Goal: Information Seeking & Learning: Learn about a topic

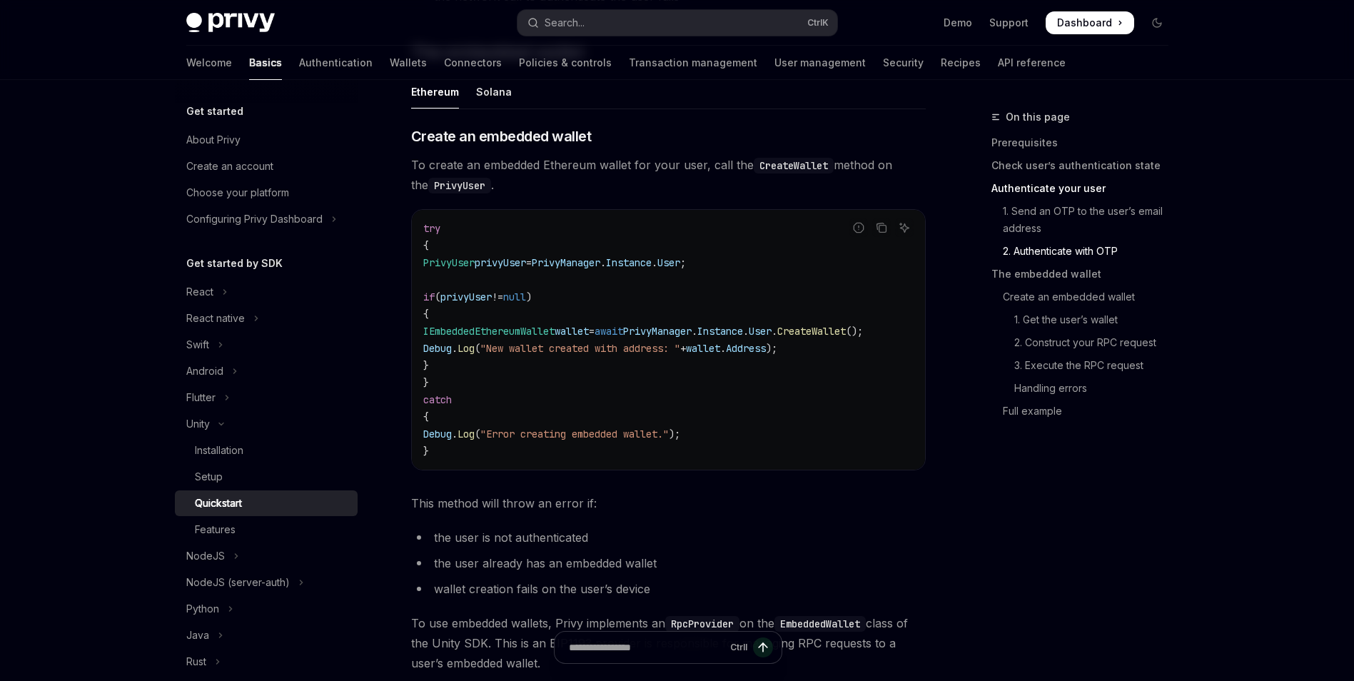
scroll to position [1570, 0]
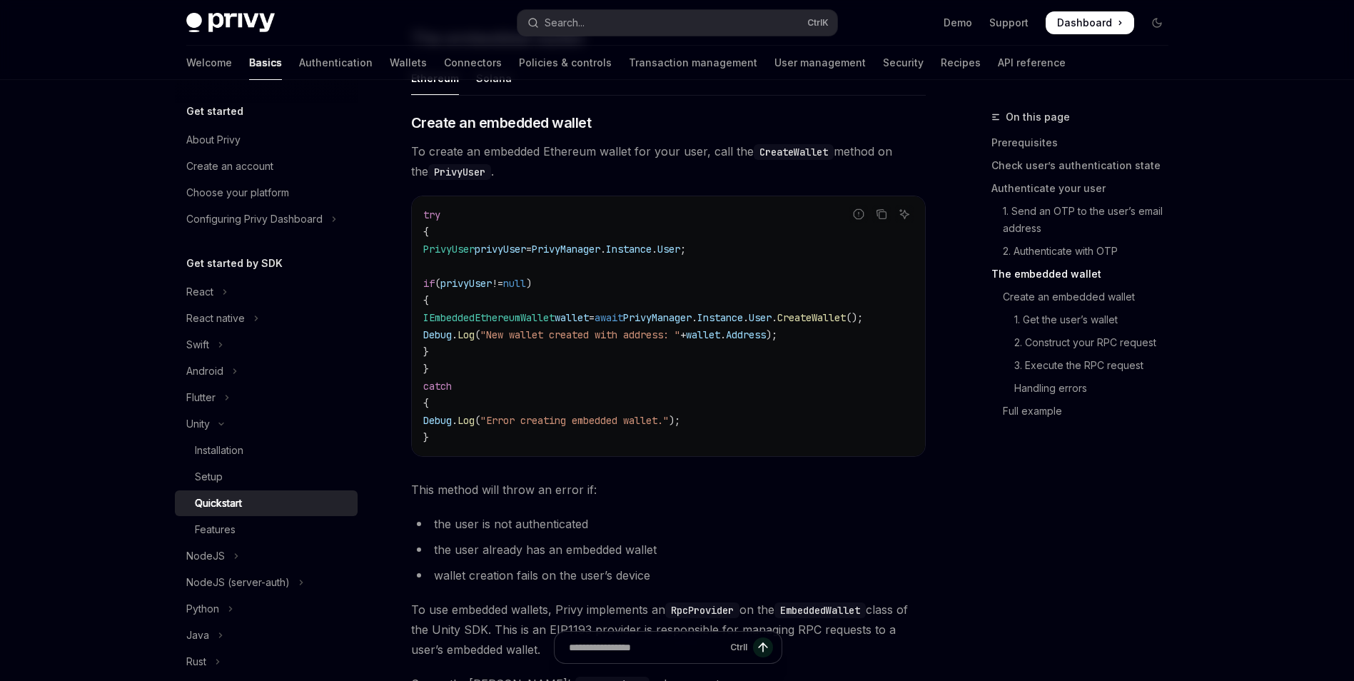
drag, startPoint x: 829, startPoint y: 467, endPoint x: 848, endPoint y: 467, distance: 18.6
click at [848, 457] on div "Report incorrect code Copy Ask AI try { PrivyUser privyUser = PrivyManager . In…" at bounding box center [668, 326] width 515 height 261
click at [878, 220] on icon "Copy the contents from the code block" at bounding box center [881, 213] width 11 height 11
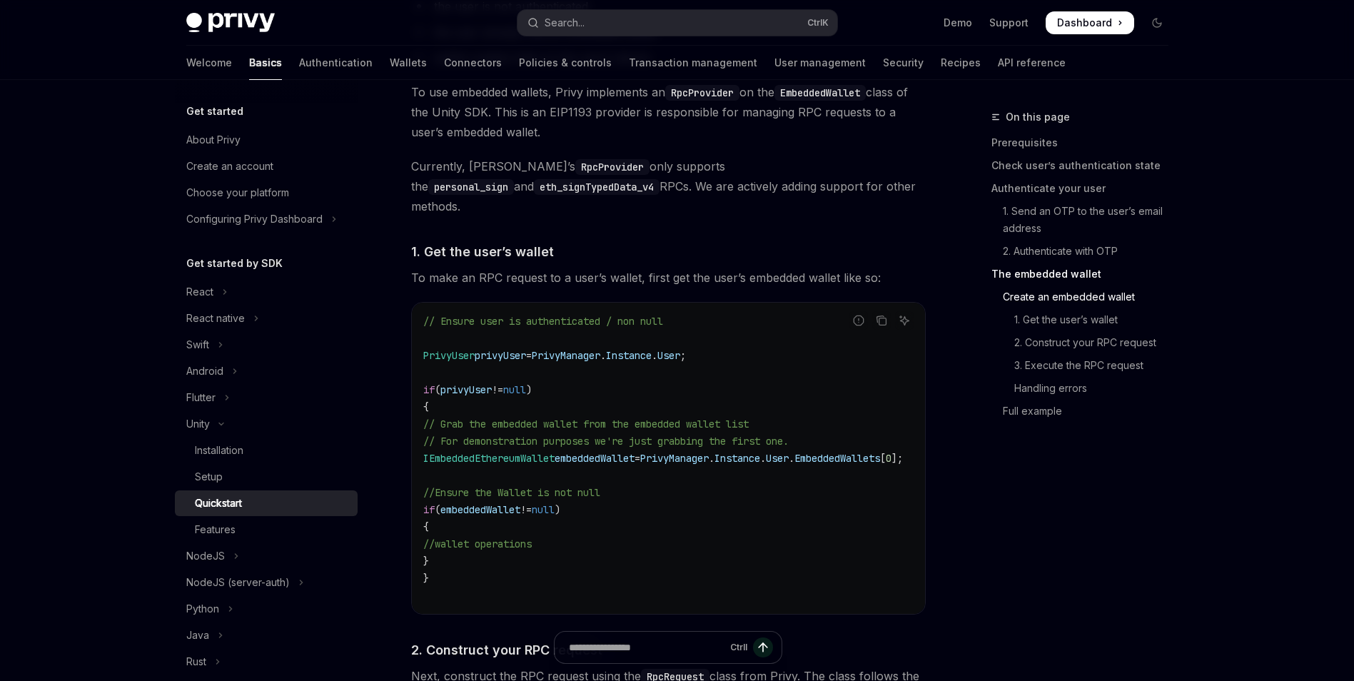
scroll to position [2213, 0]
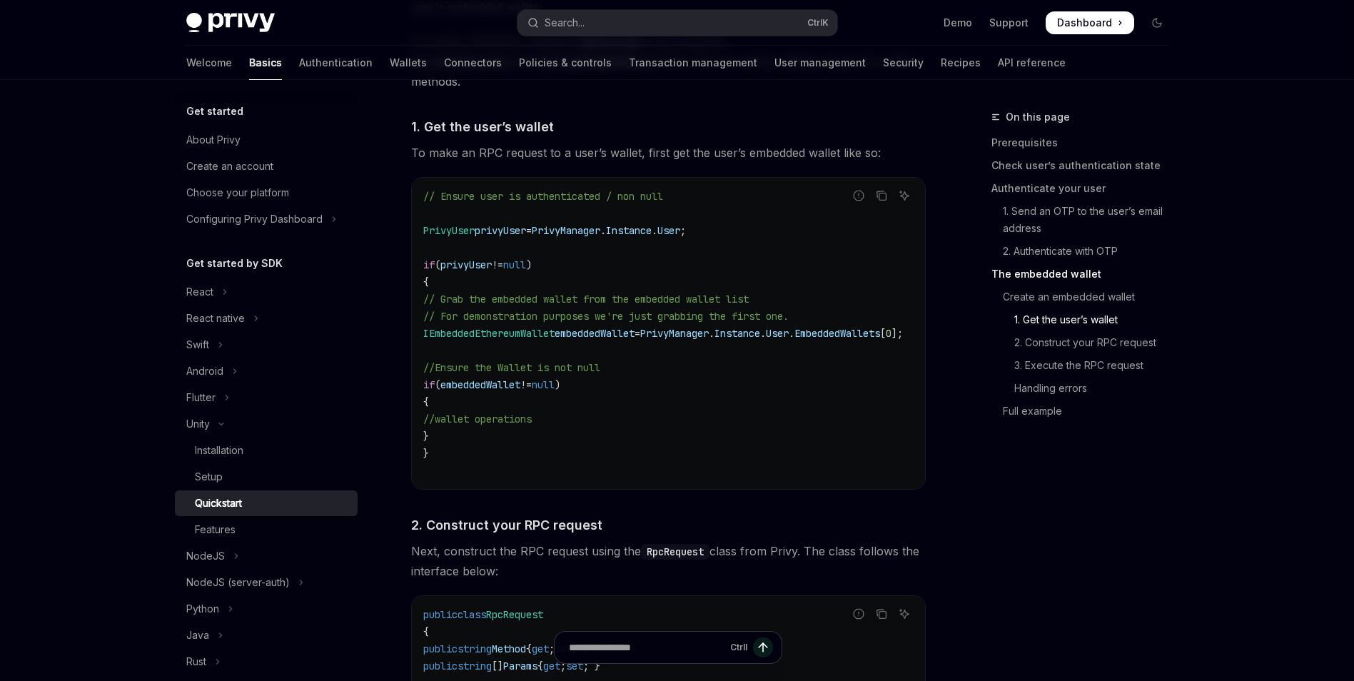
drag, startPoint x: 788, startPoint y: 486, endPoint x: 882, endPoint y: 482, distance: 94.3
click at [884, 482] on div "Report incorrect code Copy Ask AI // Ensure user is authenticated / non null Pr…" at bounding box center [668, 333] width 515 height 313
click at [876, 190] on icon "Copy the contents from the code block" at bounding box center [881, 195] width 11 height 11
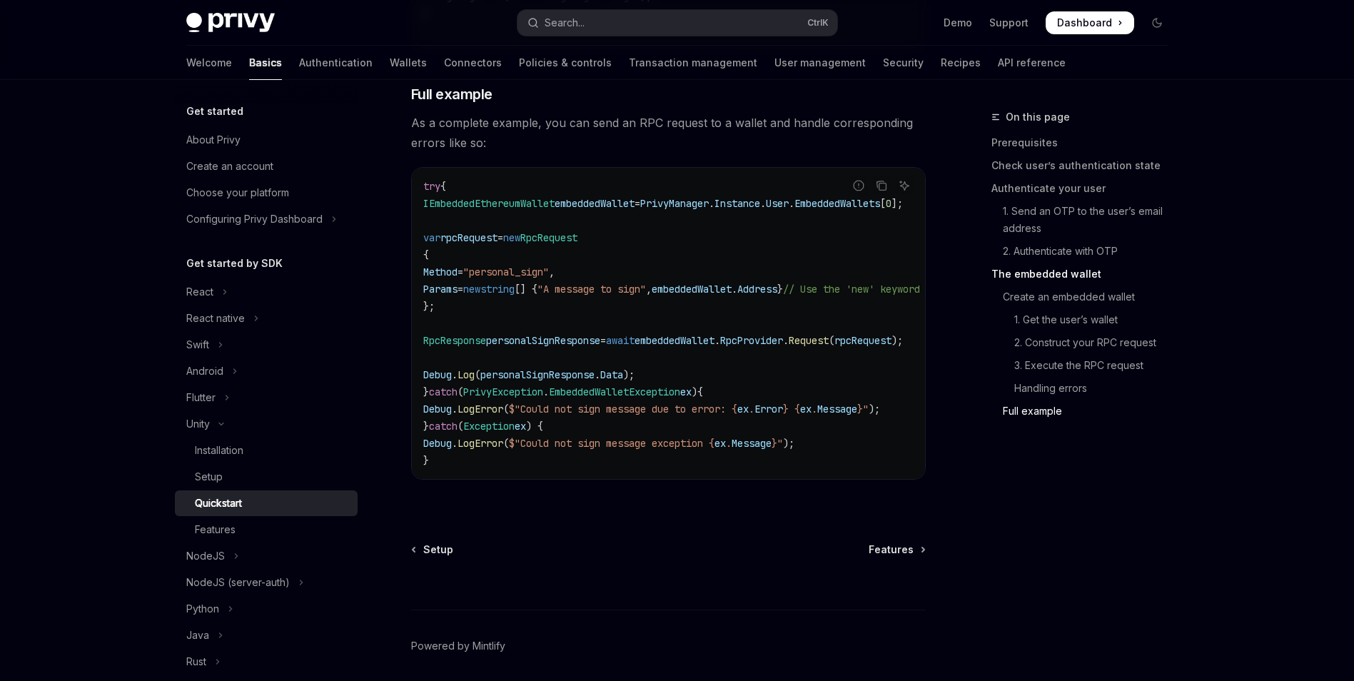
scroll to position [4140, 0]
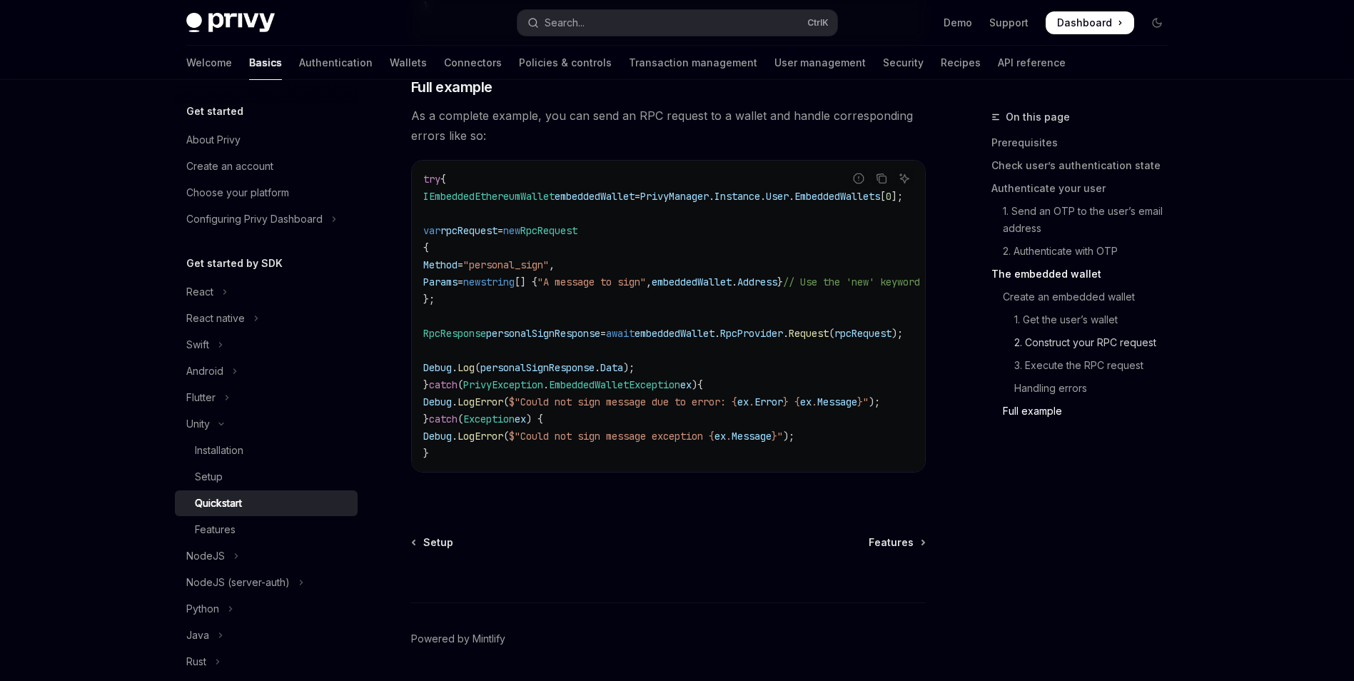
drag, startPoint x: 1109, startPoint y: 530, endPoint x: 1113, endPoint y: 353, distance: 177.8
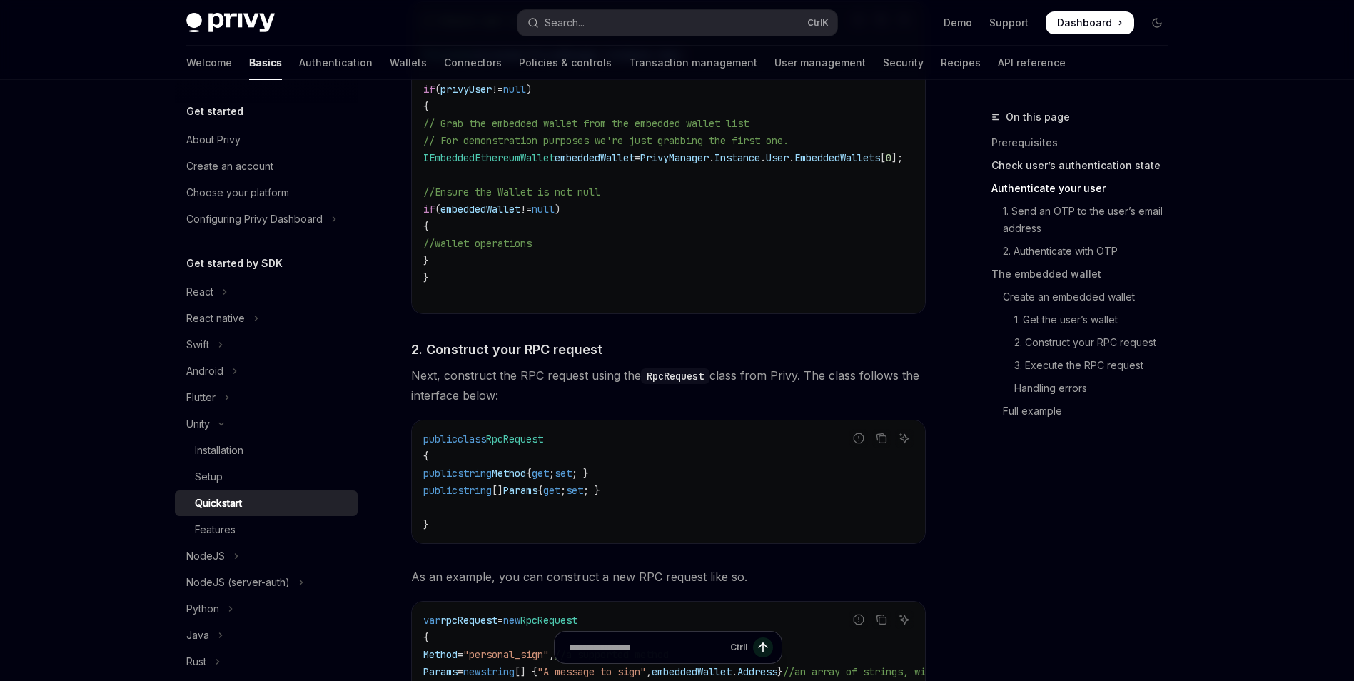
scroll to position [0, 0]
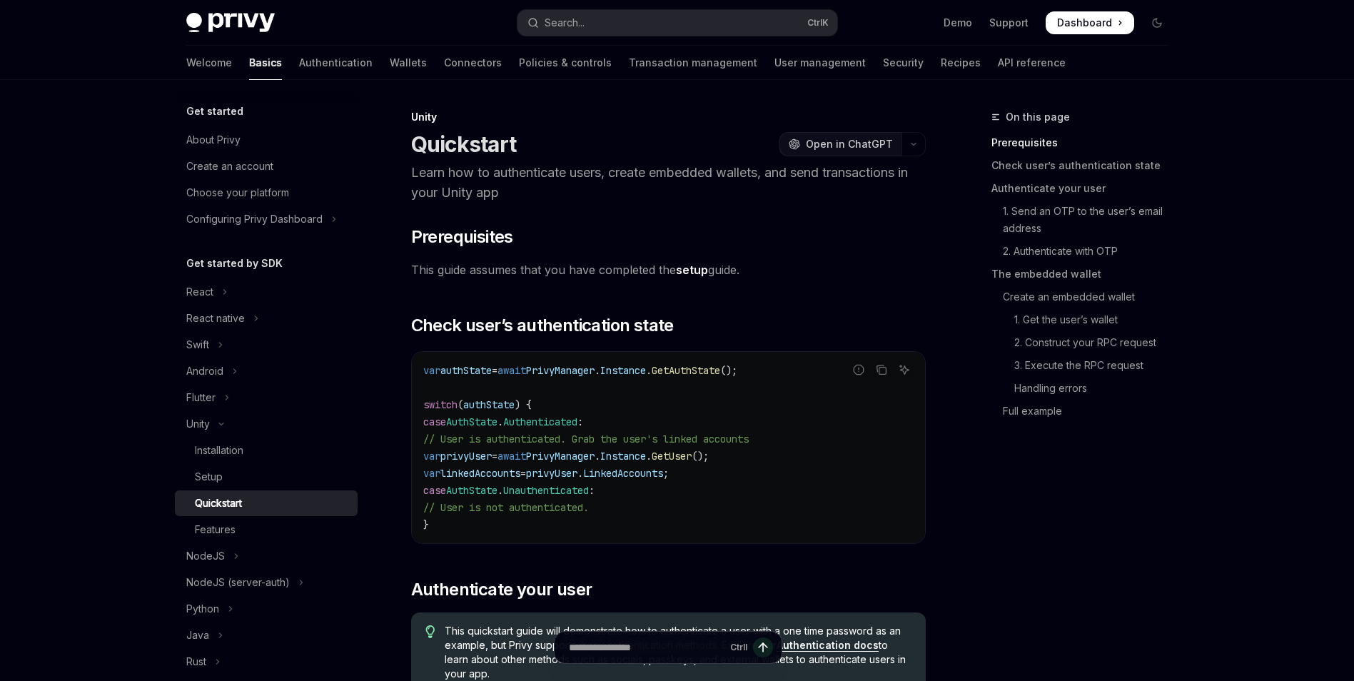
click at [866, 143] on span "Open in ChatGPT" at bounding box center [849, 144] width 87 height 14
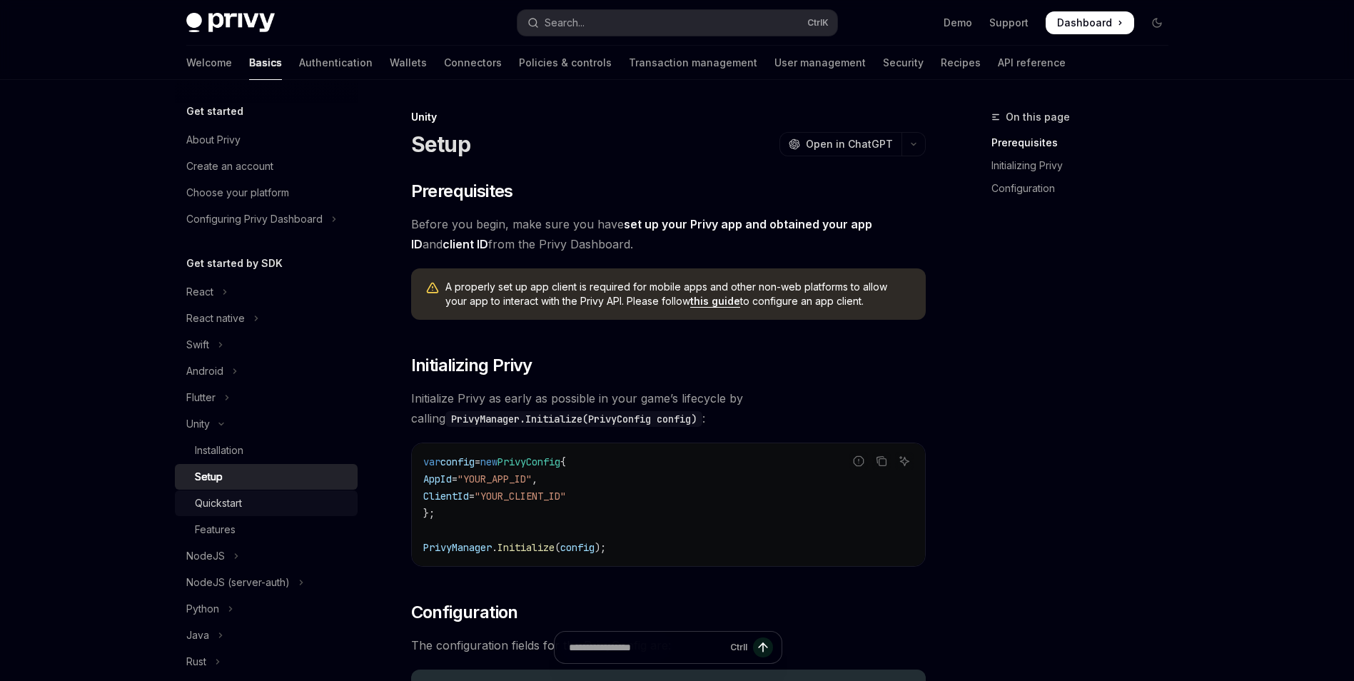
click at [207, 497] on div "Quickstart" at bounding box center [218, 503] width 47 height 17
type textarea "*"
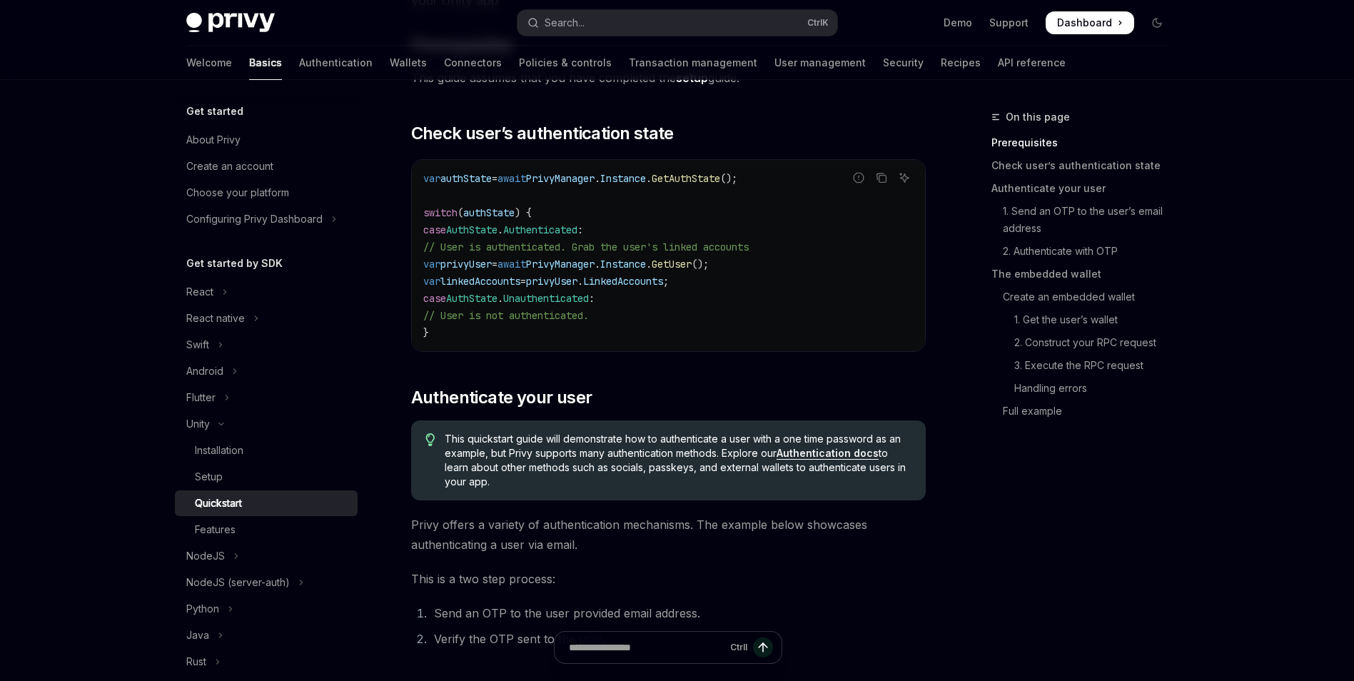
scroll to position [214, 0]
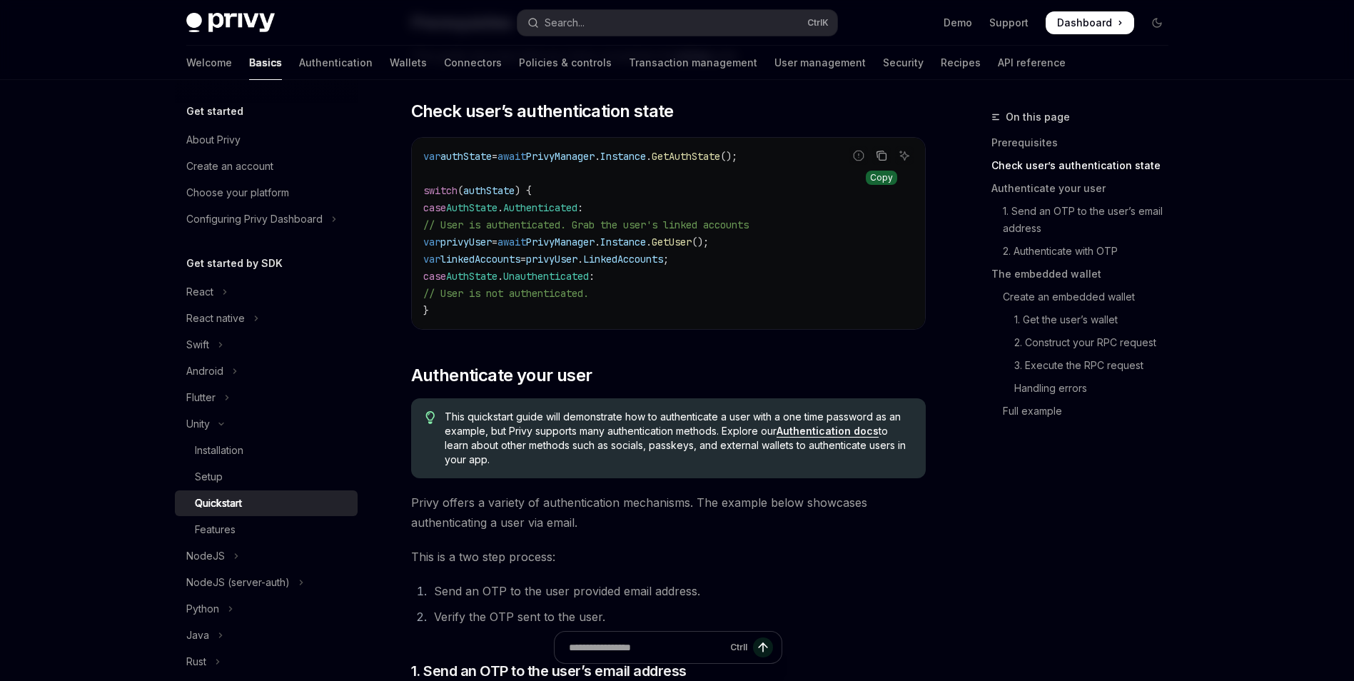
click at [881, 153] on icon "Copy the contents from the code block" at bounding box center [882, 156] width 7 height 7
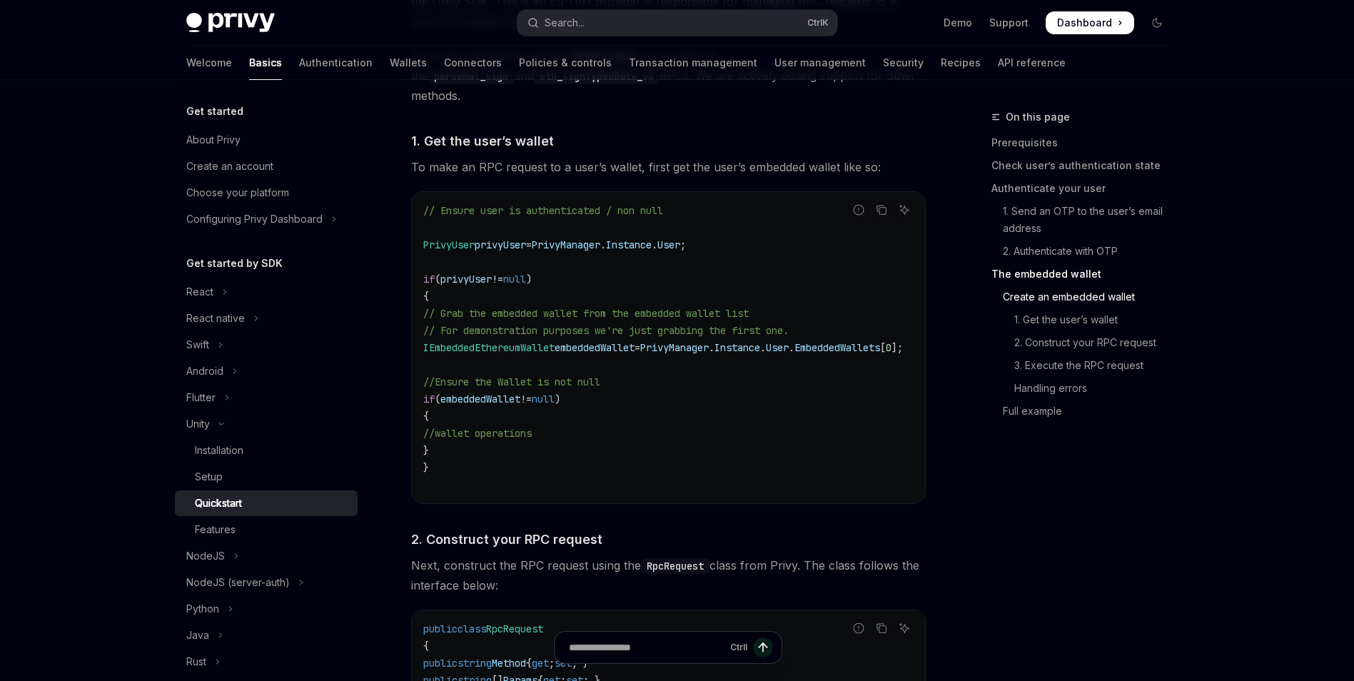
scroll to position [2070, 0]
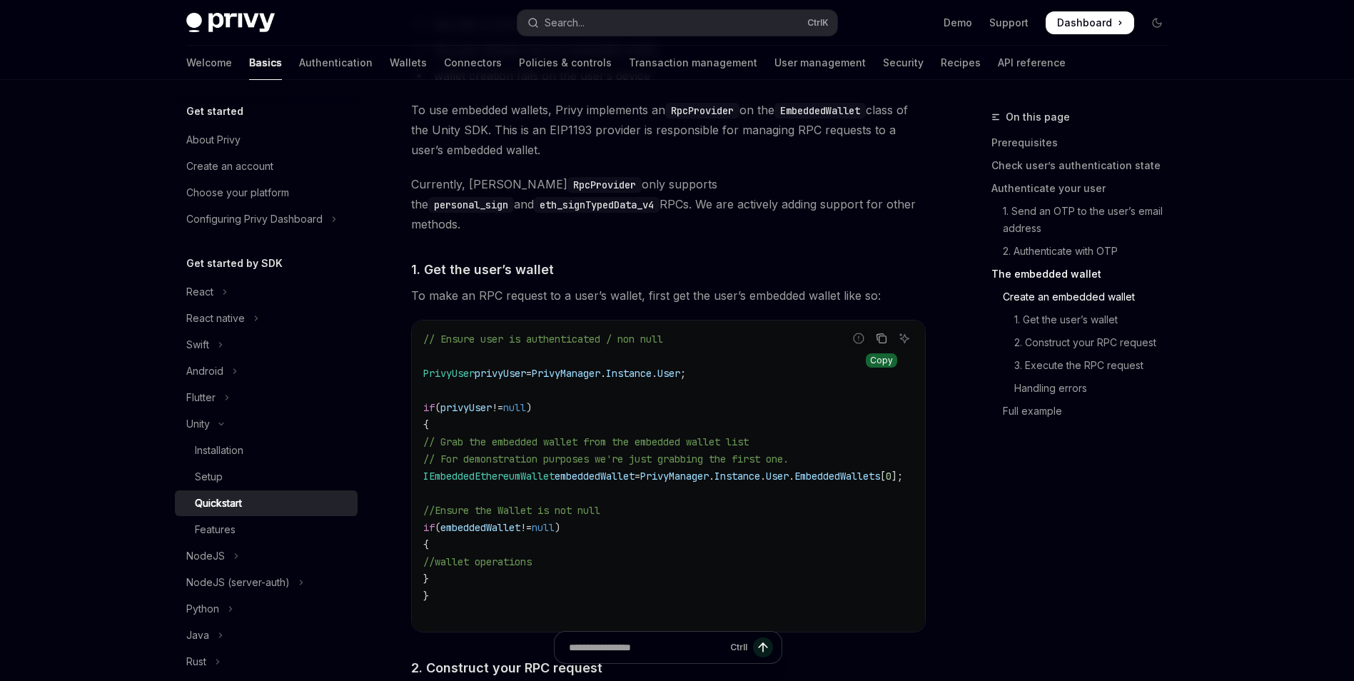
click at [882, 333] on icon "Copy the contents from the code block" at bounding box center [881, 338] width 11 height 11
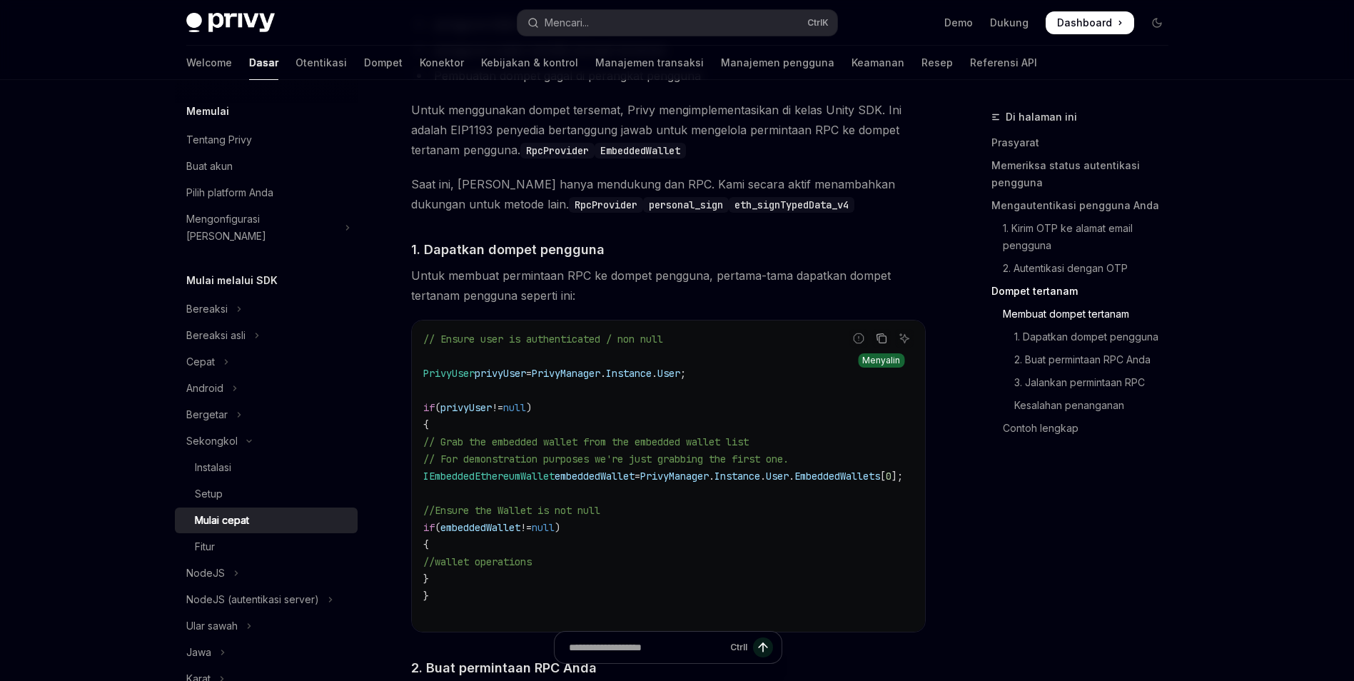
click at [876, 340] on icon "Salin konten dari blok kode" at bounding box center [879, 337] width 7 height 6
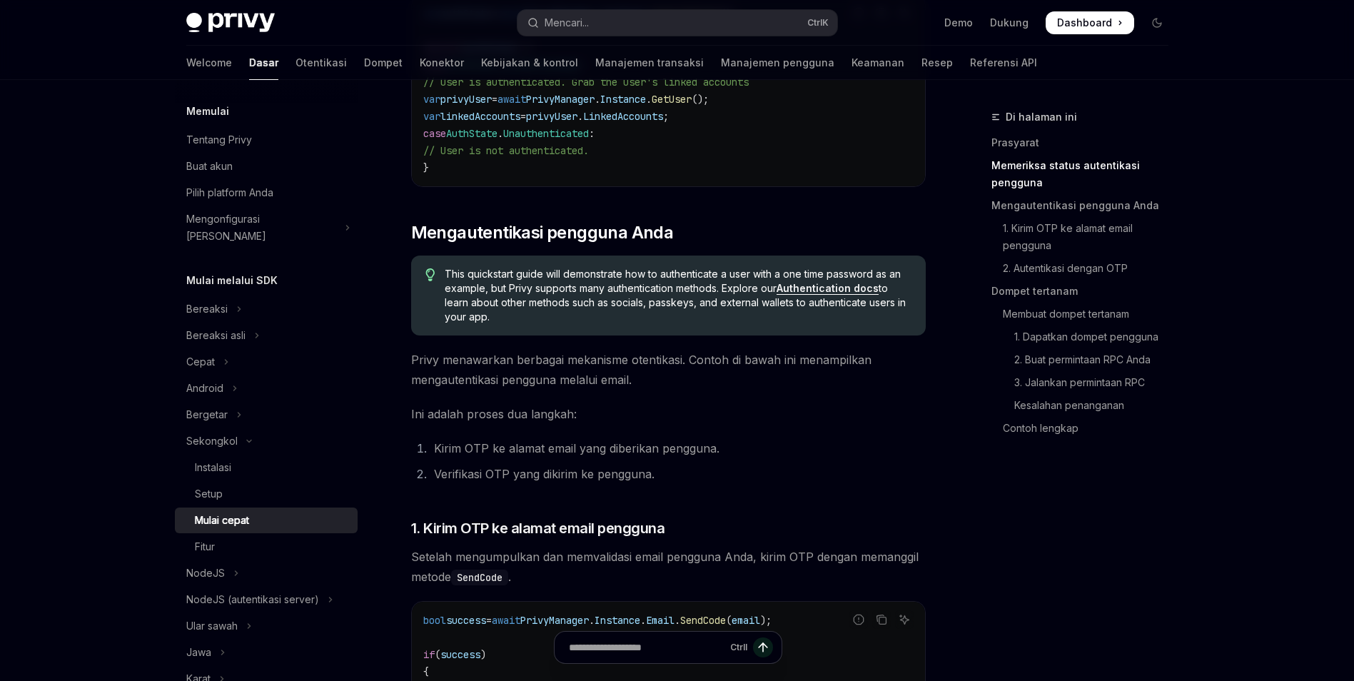
scroll to position [285, 0]
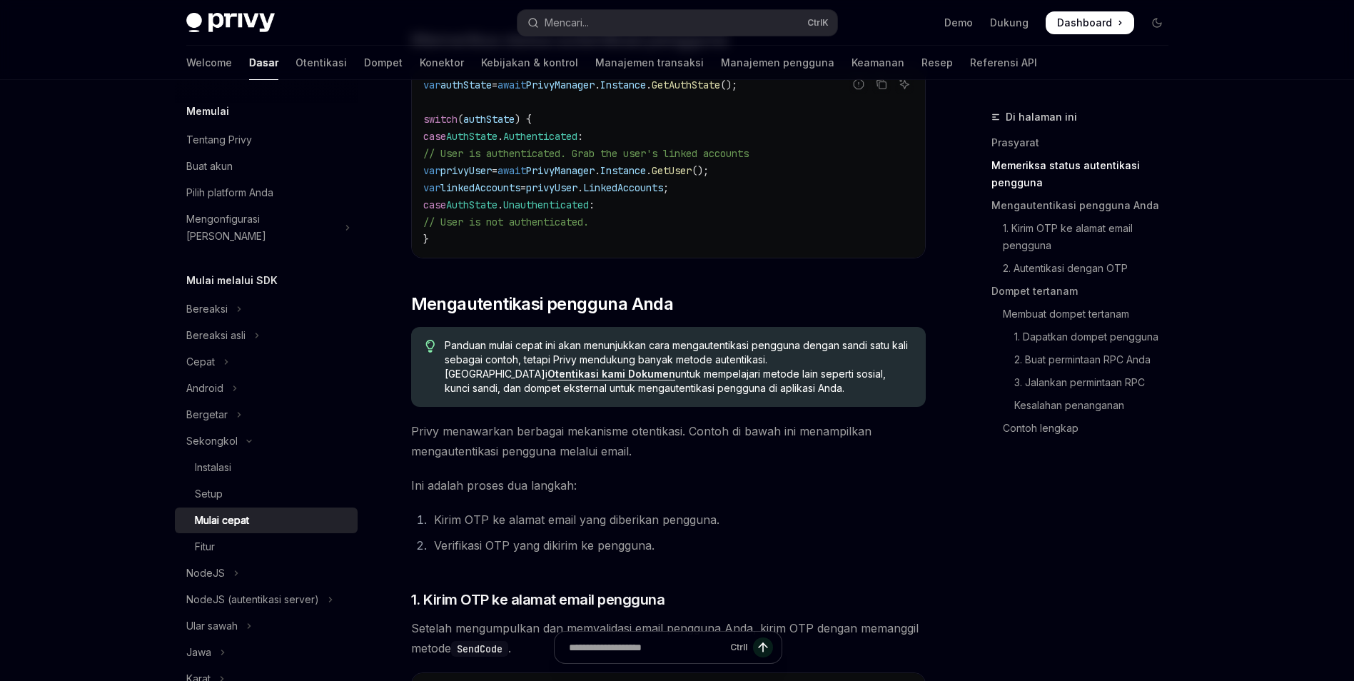
click at [675, 368] on link "Otentikasi kami Dokumen" at bounding box center [611, 374] width 128 height 13
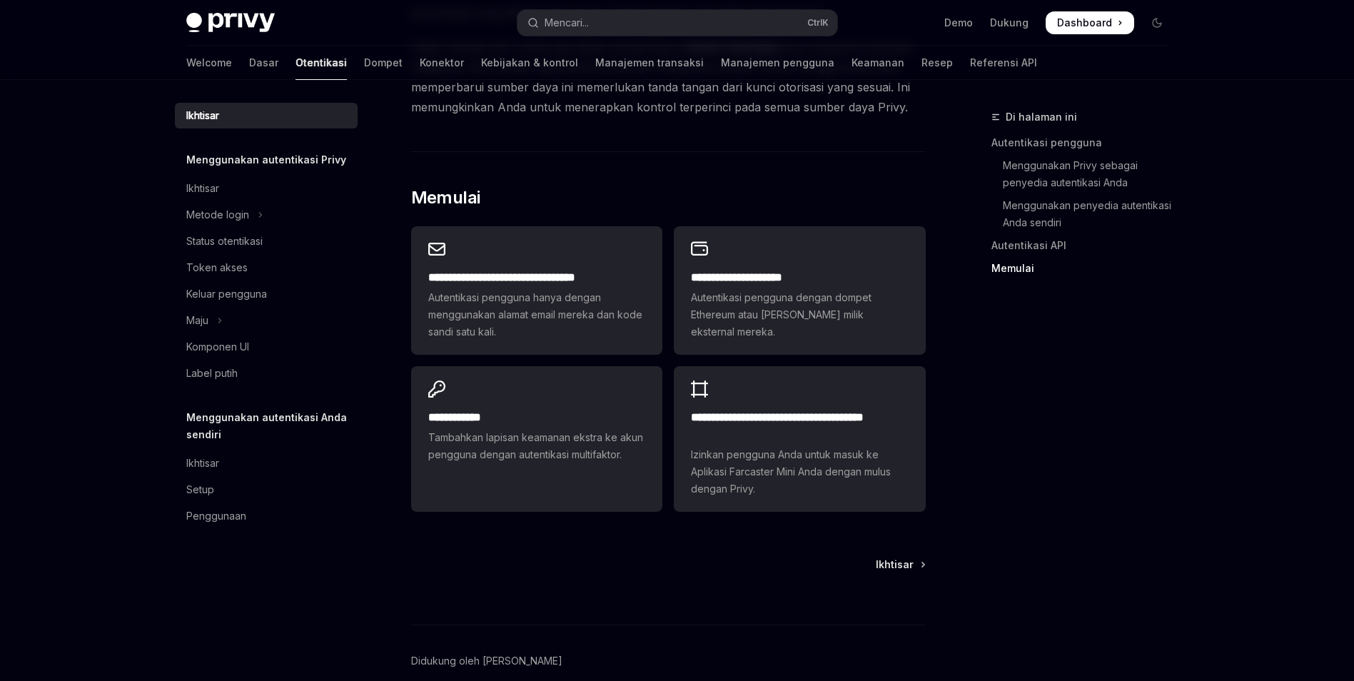
scroll to position [1200, 0]
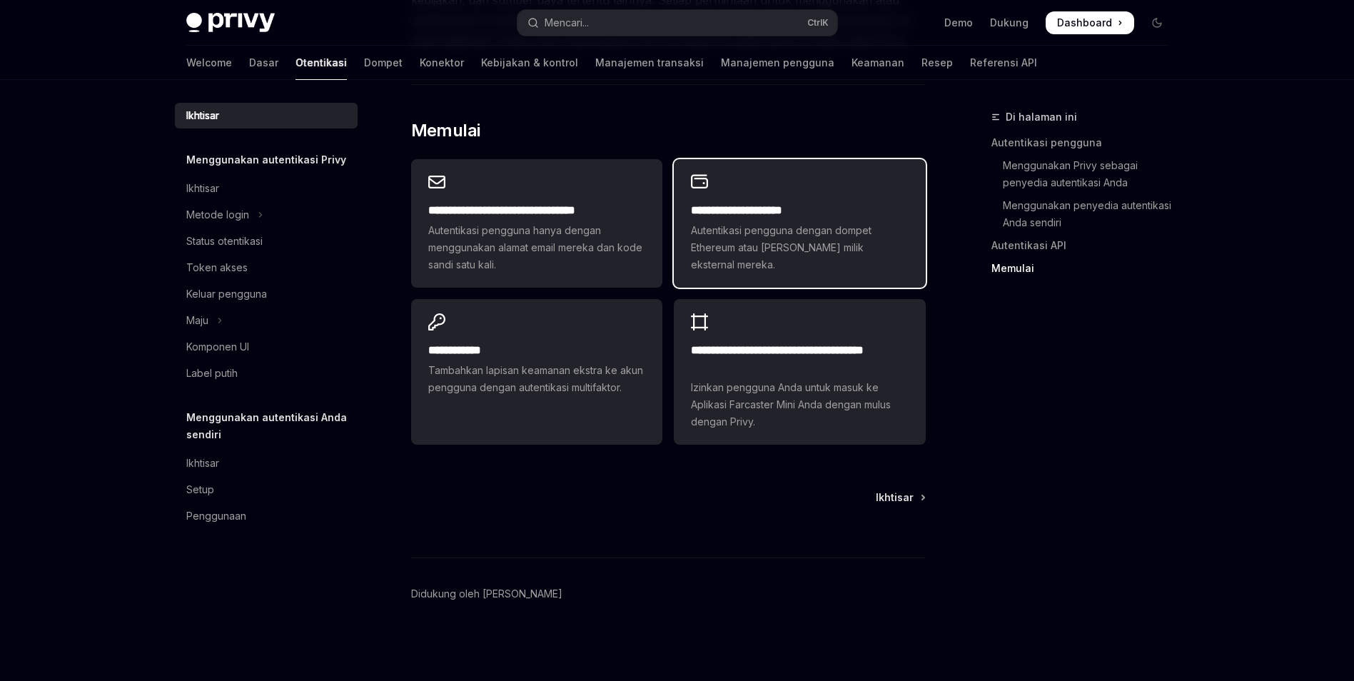
click at [802, 221] on div "**********" at bounding box center [799, 237] width 217 height 71
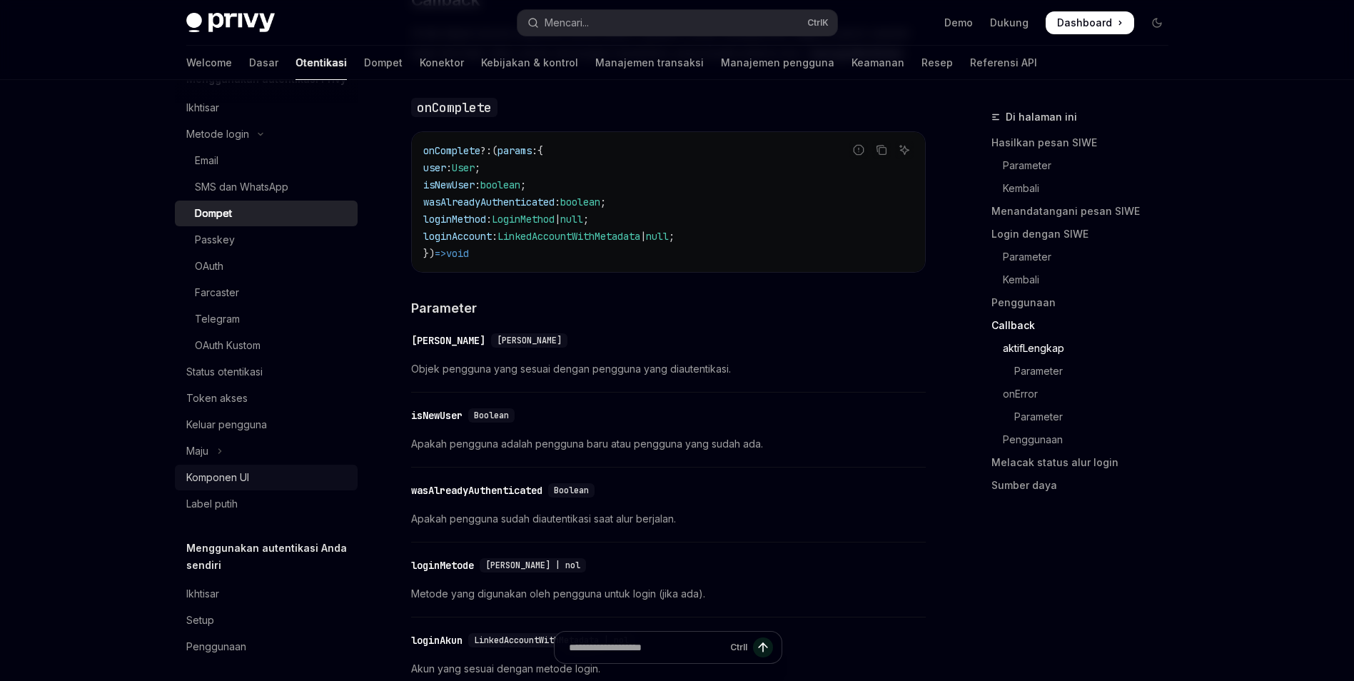
scroll to position [88, 0]
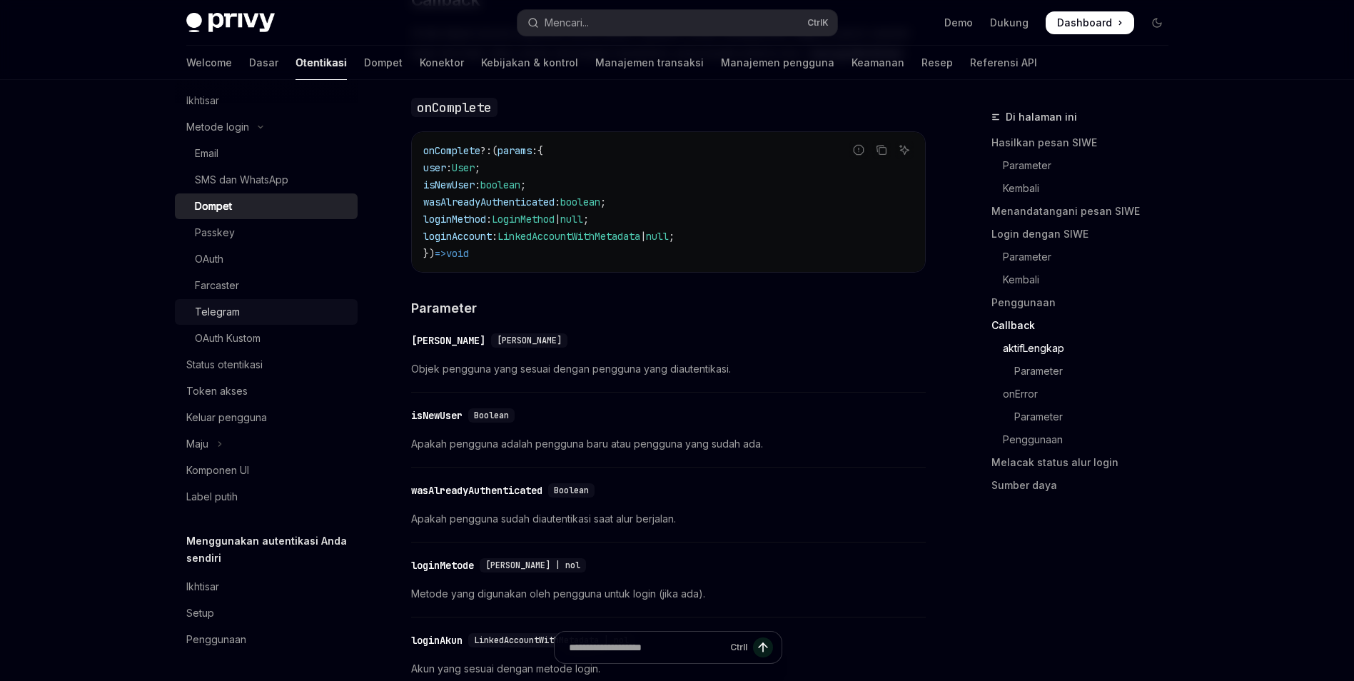
click at [263, 315] on div "Telegram" at bounding box center [272, 311] width 154 height 17
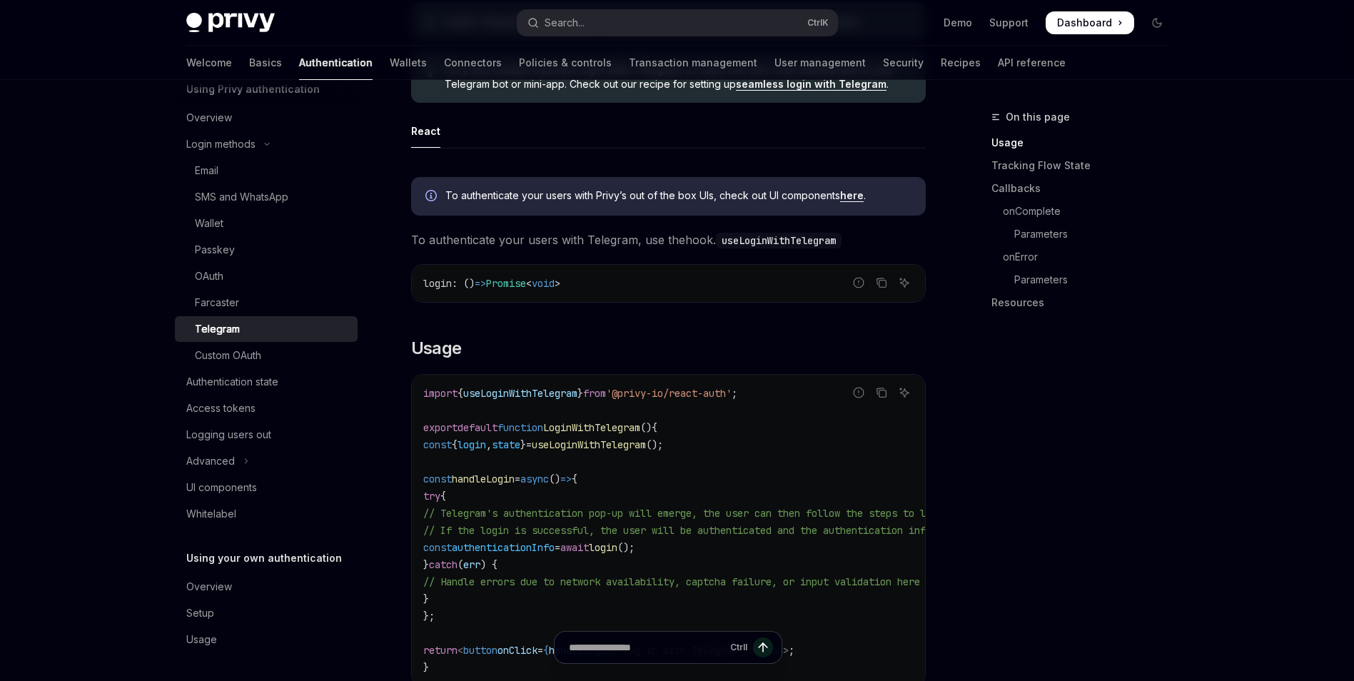
scroll to position [71, 0]
drag, startPoint x: 1154, startPoint y: 378, endPoint x: 899, endPoint y: 420, distance: 259.0
click at [1151, 376] on div "On this page Usage Tracking Flow State Callbacks onComplete Parameters onError …" at bounding box center [1071, 394] width 217 height 572
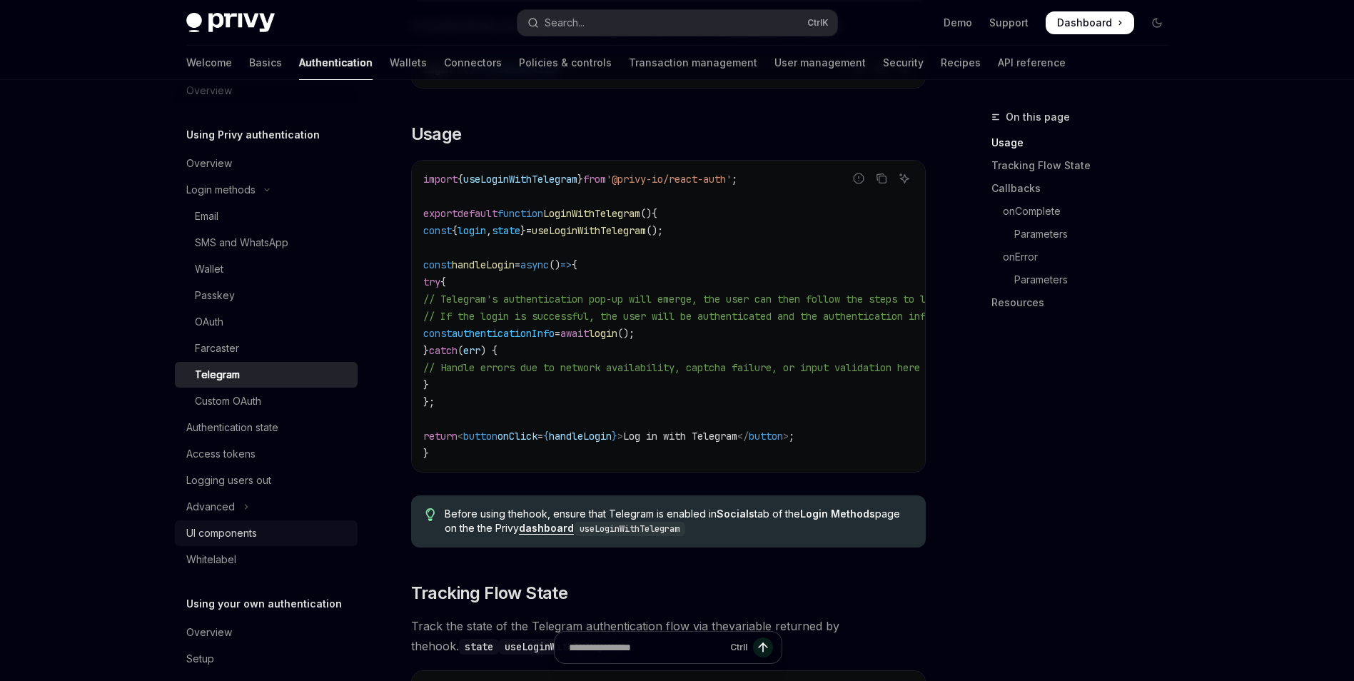
scroll to position [0, 0]
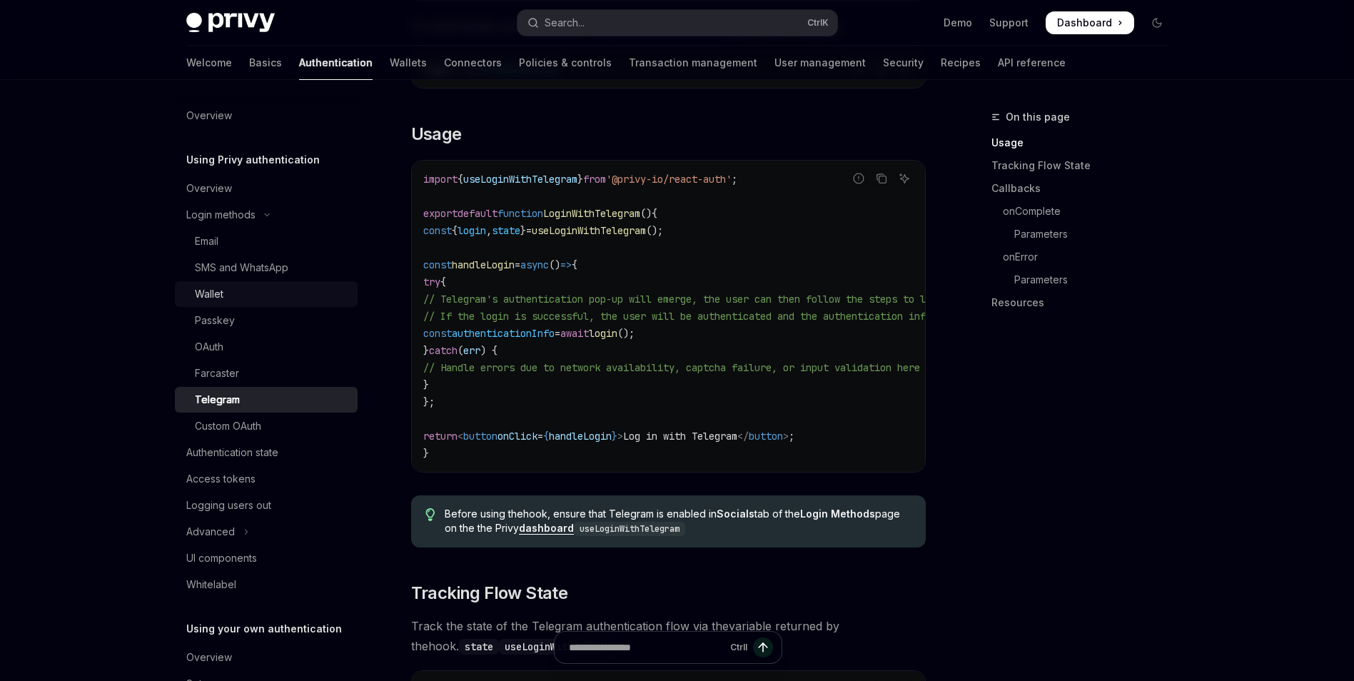
click at [268, 297] on div "Wallet" at bounding box center [272, 293] width 154 height 17
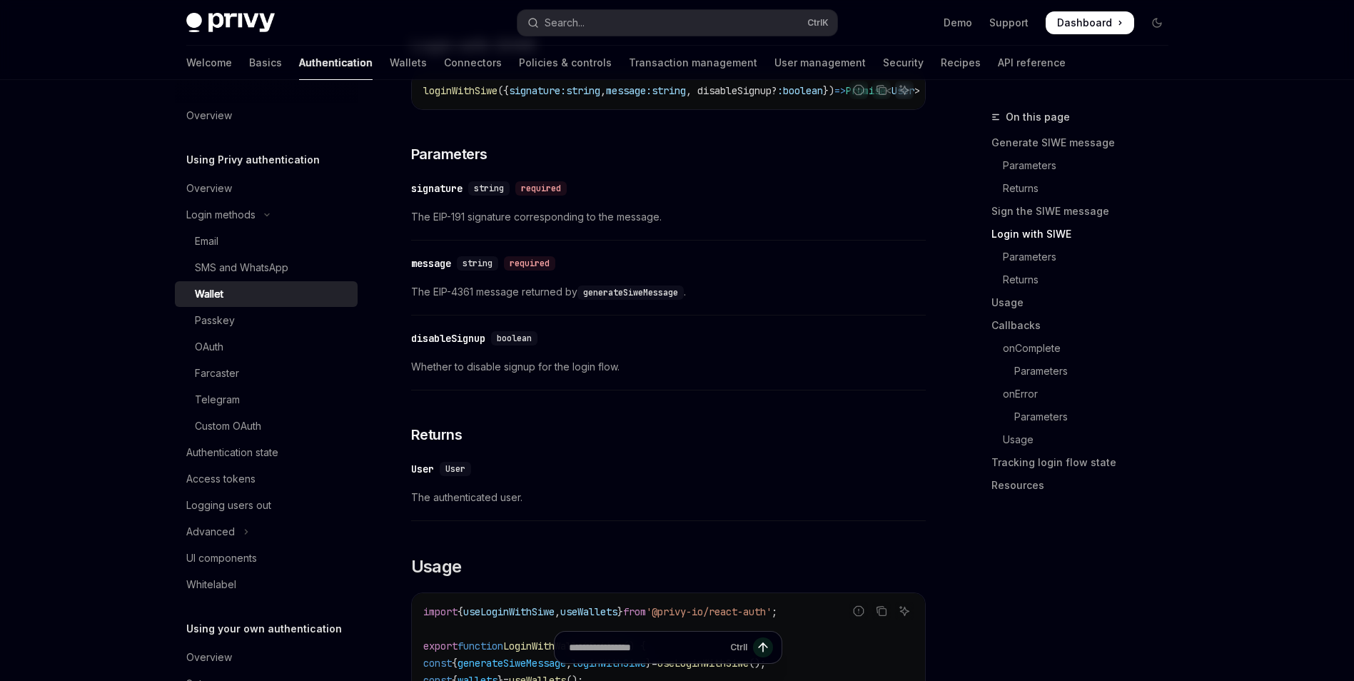
scroll to position [1213, 0]
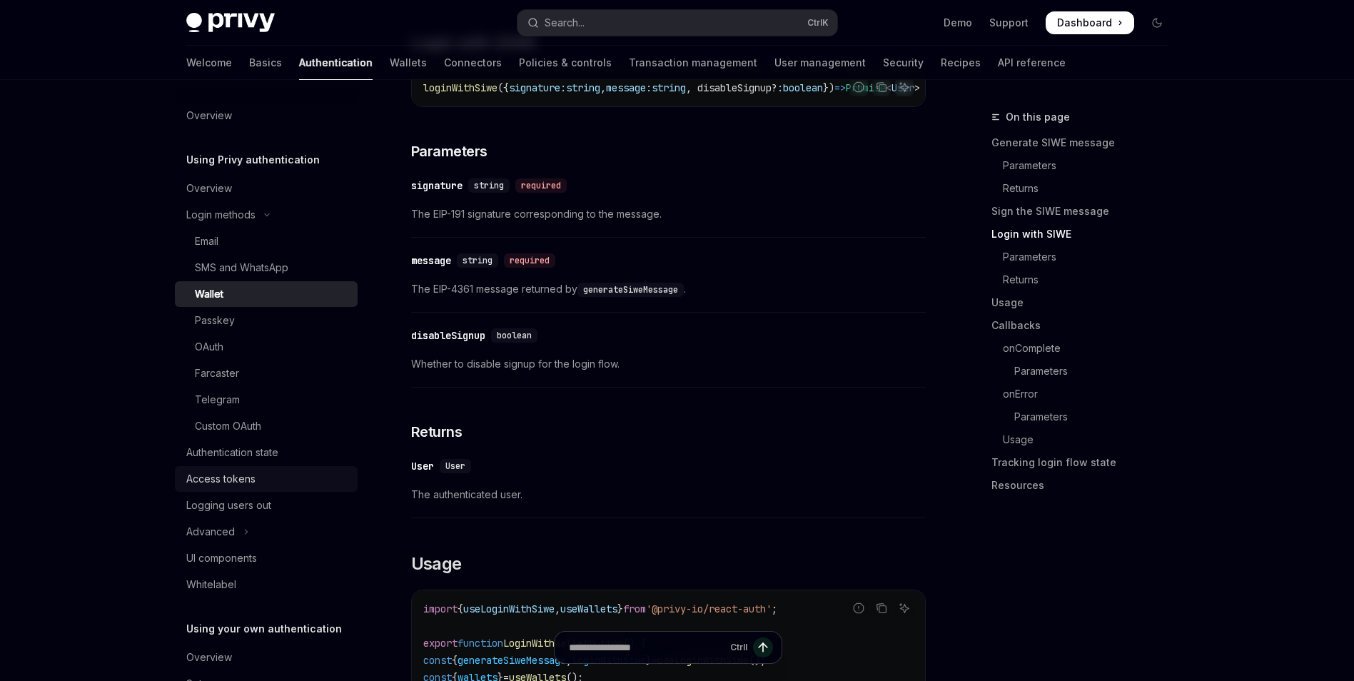
click at [275, 478] on div "Access tokens" at bounding box center [267, 478] width 163 height 17
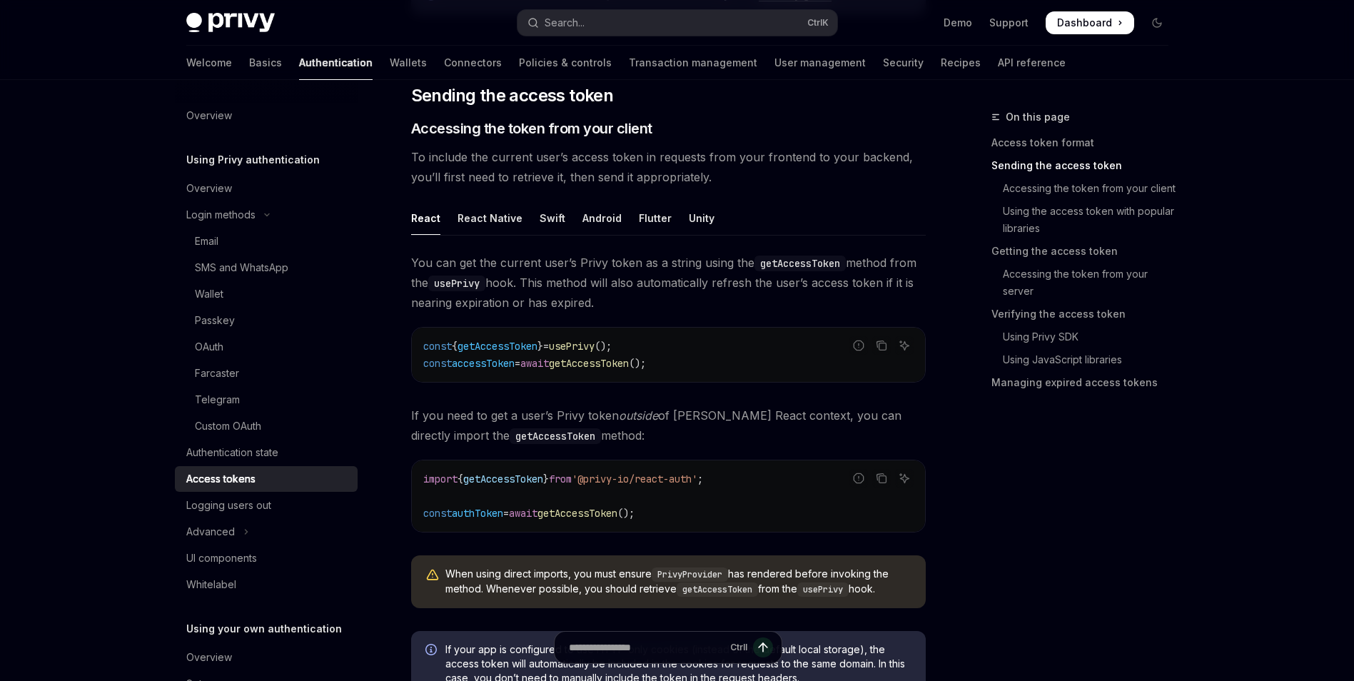
scroll to position [500, 0]
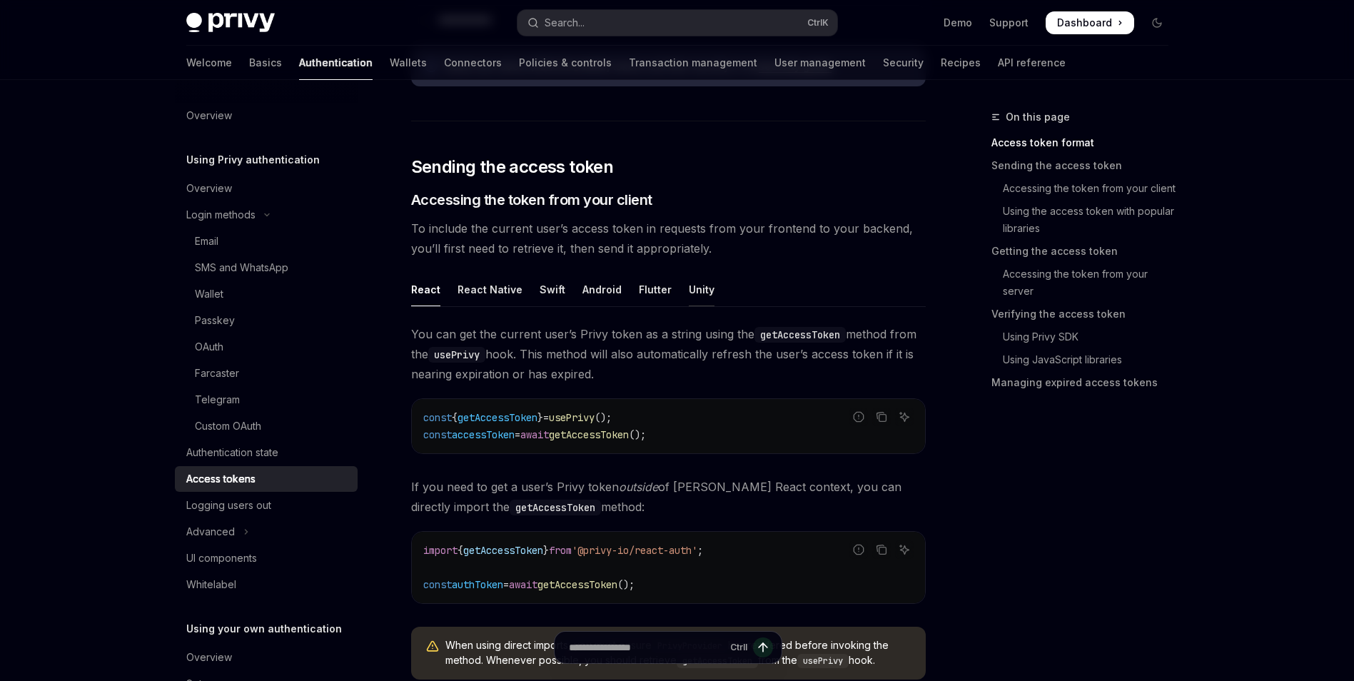
click at [700, 287] on div "Unity" at bounding box center [702, 290] width 26 height 34
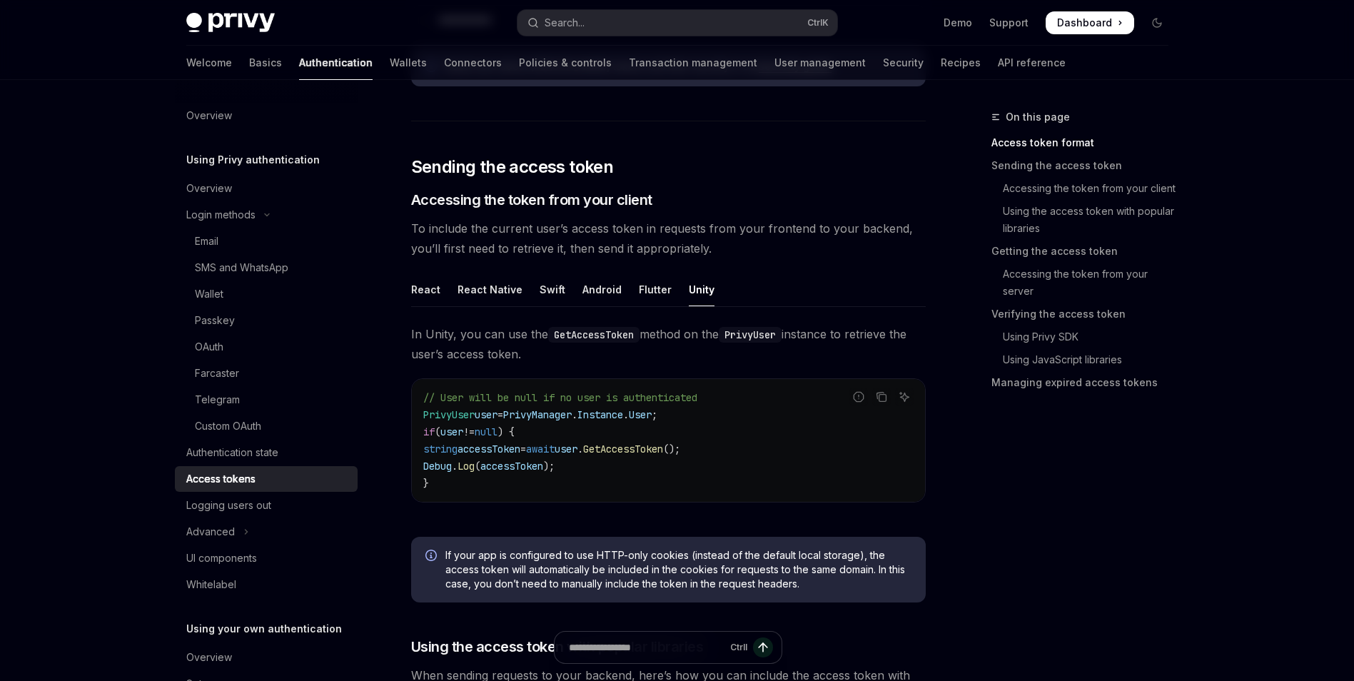
scroll to position [428, 0]
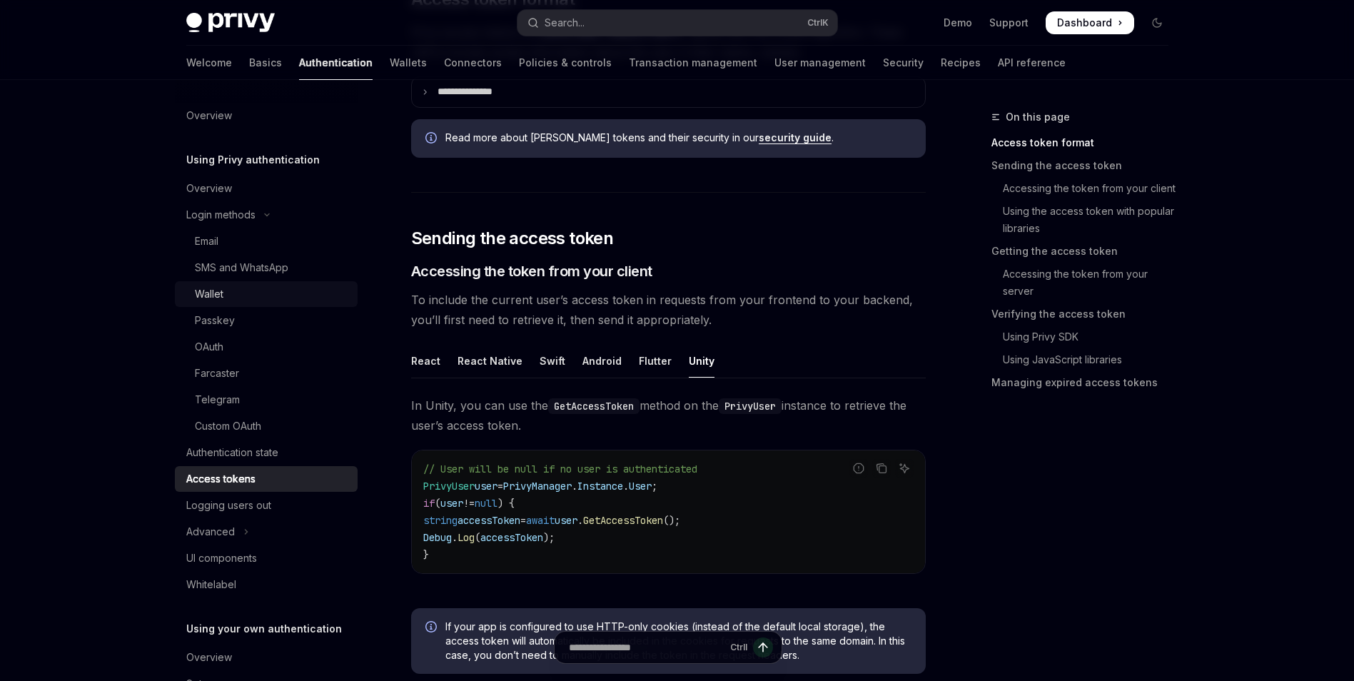
click at [227, 294] on div "Wallet" at bounding box center [272, 293] width 154 height 17
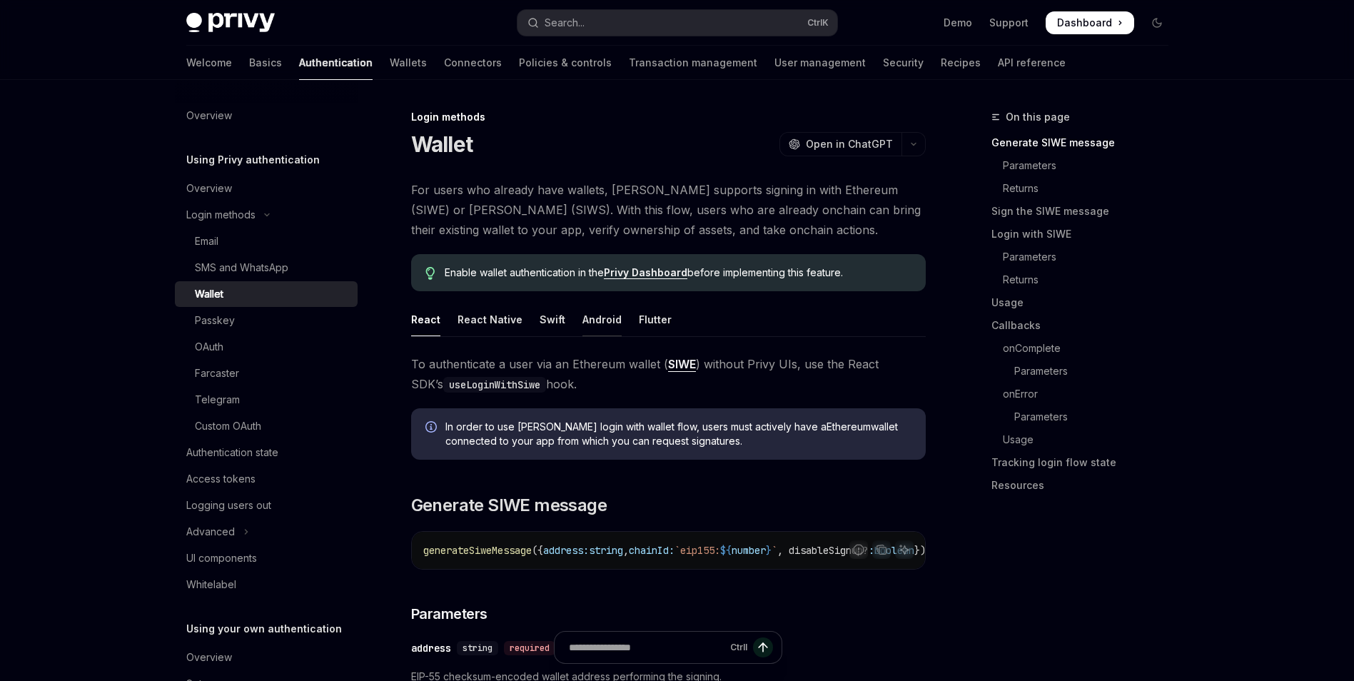
click at [594, 321] on div "Android" at bounding box center [601, 320] width 39 height 34
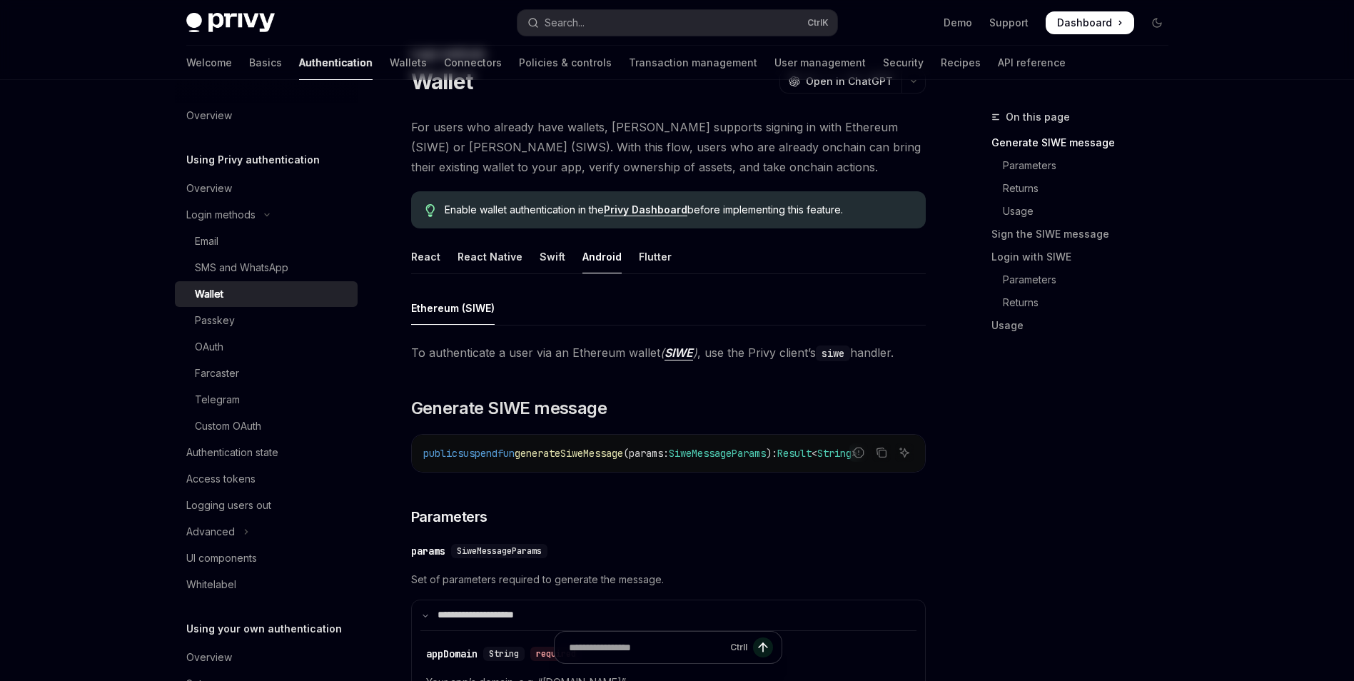
scroll to position [143, 0]
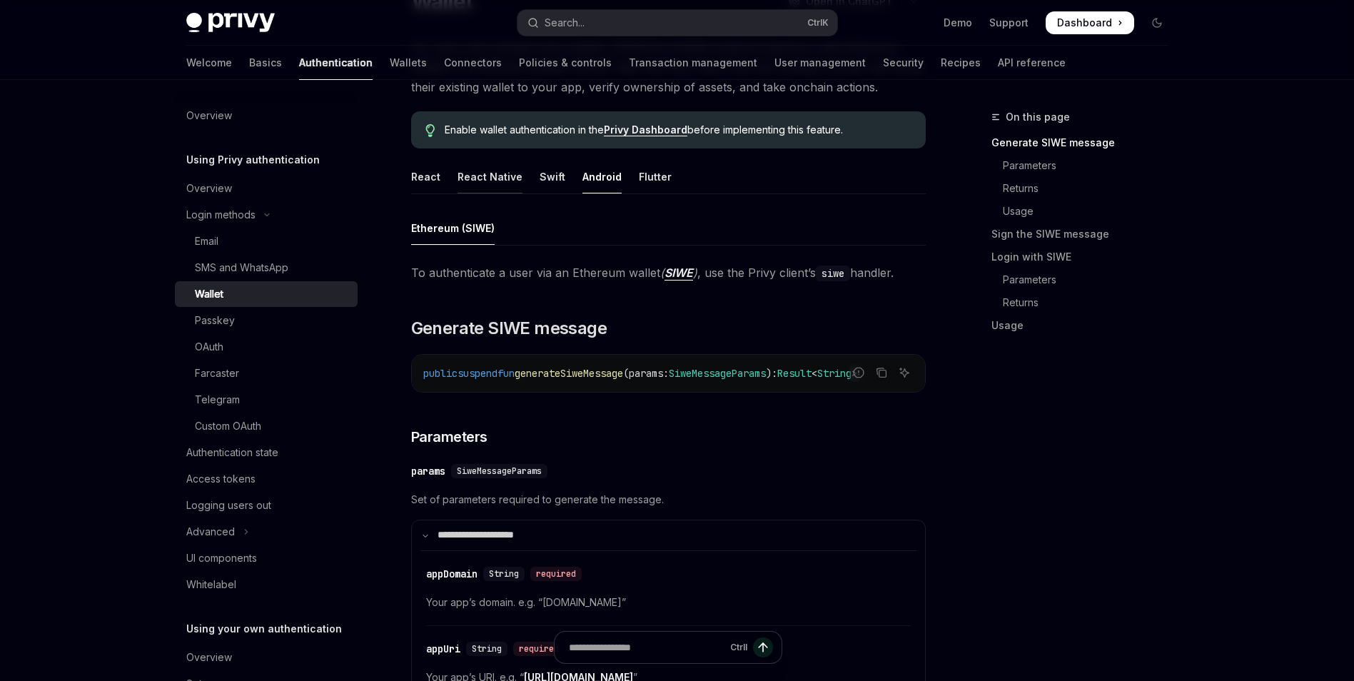
click at [503, 181] on div "React Native" at bounding box center [489, 177] width 65 height 34
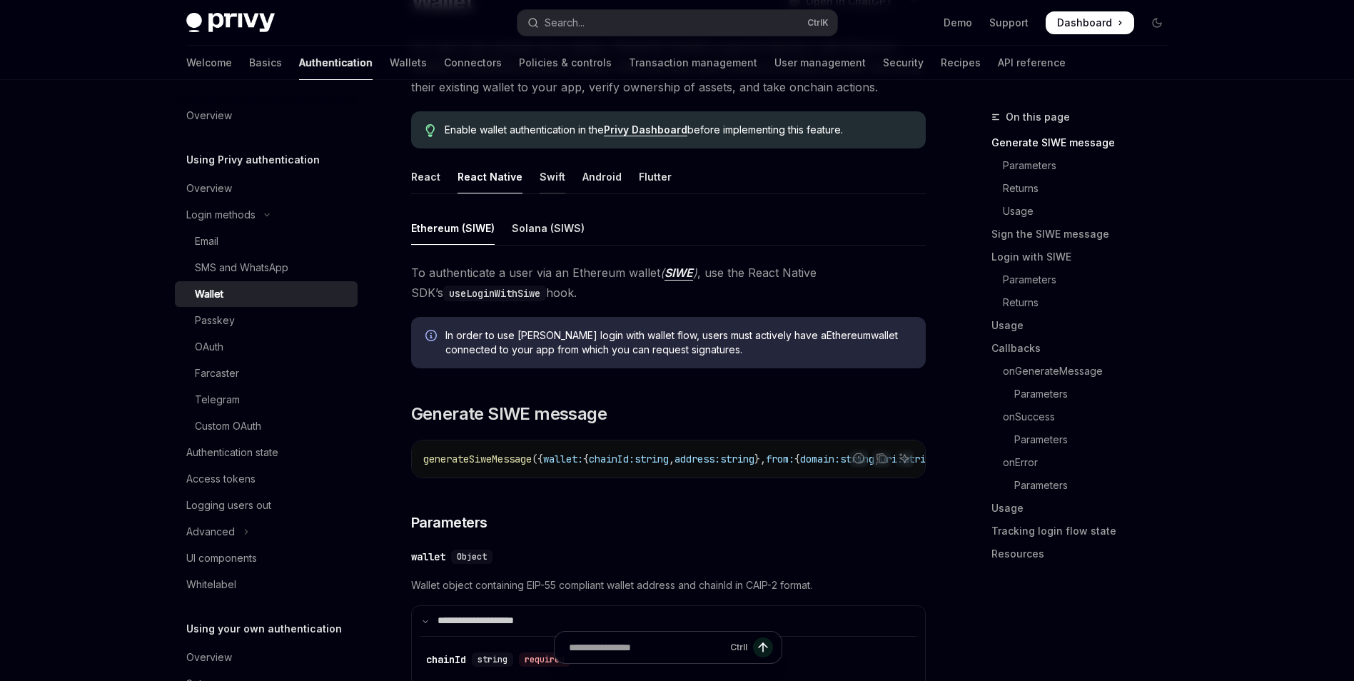
click at [558, 178] on div "Swift" at bounding box center [553, 177] width 26 height 34
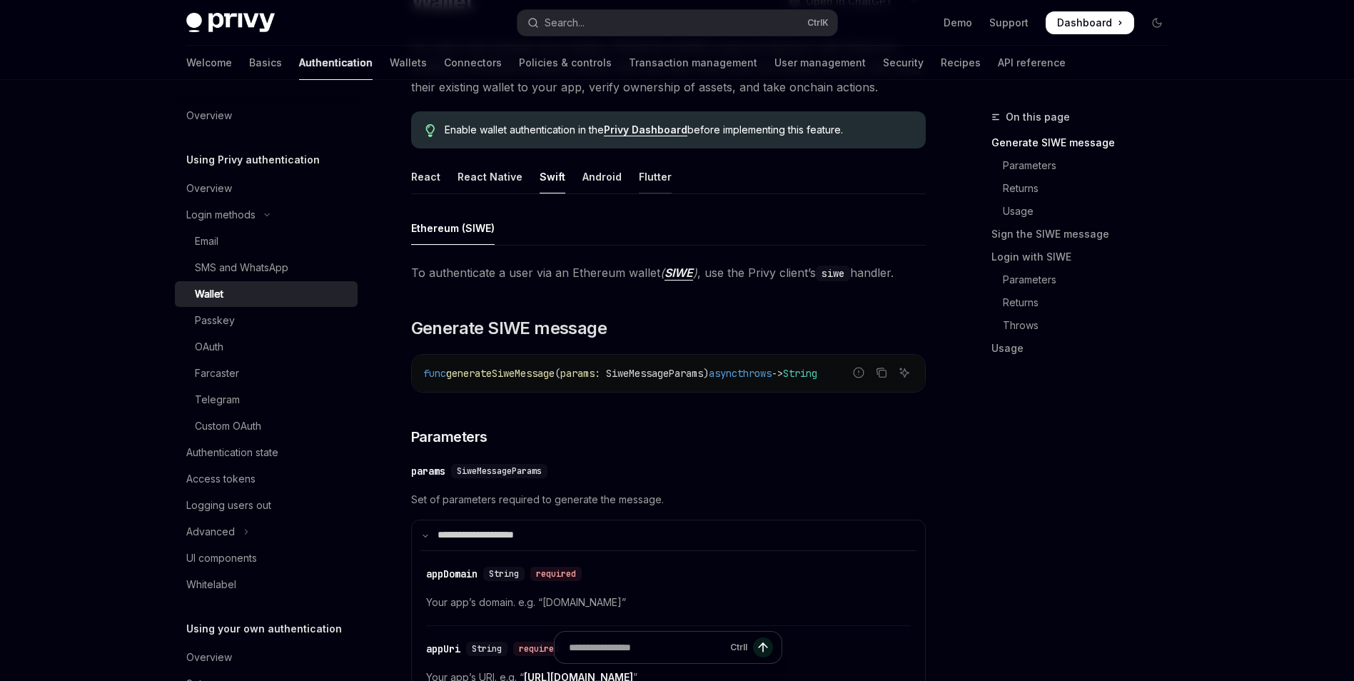
click at [639, 168] on div "Flutter" at bounding box center [655, 177] width 33 height 34
click at [639, 172] on div "Flutter" at bounding box center [655, 177] width 33 height 34
click at [411, 184] on div "React" at bounding box center [425, 177] width 29 height 34
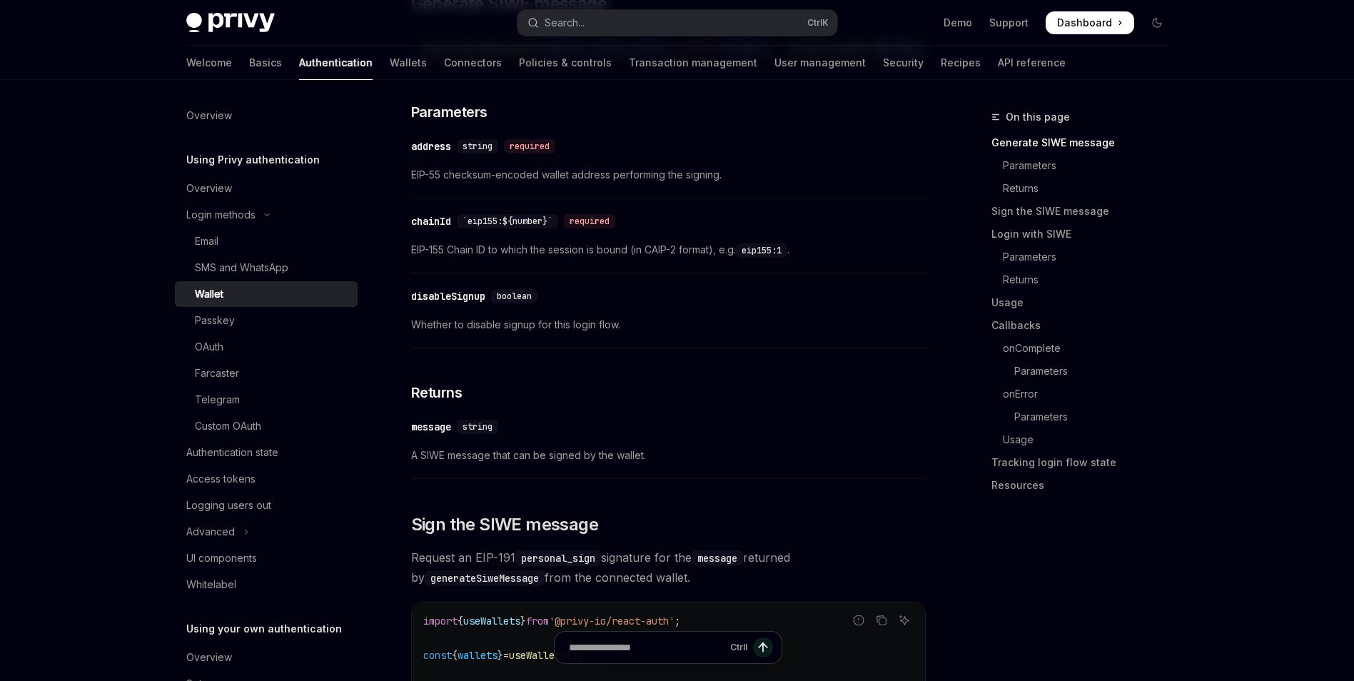
scroll to position [642, 0]
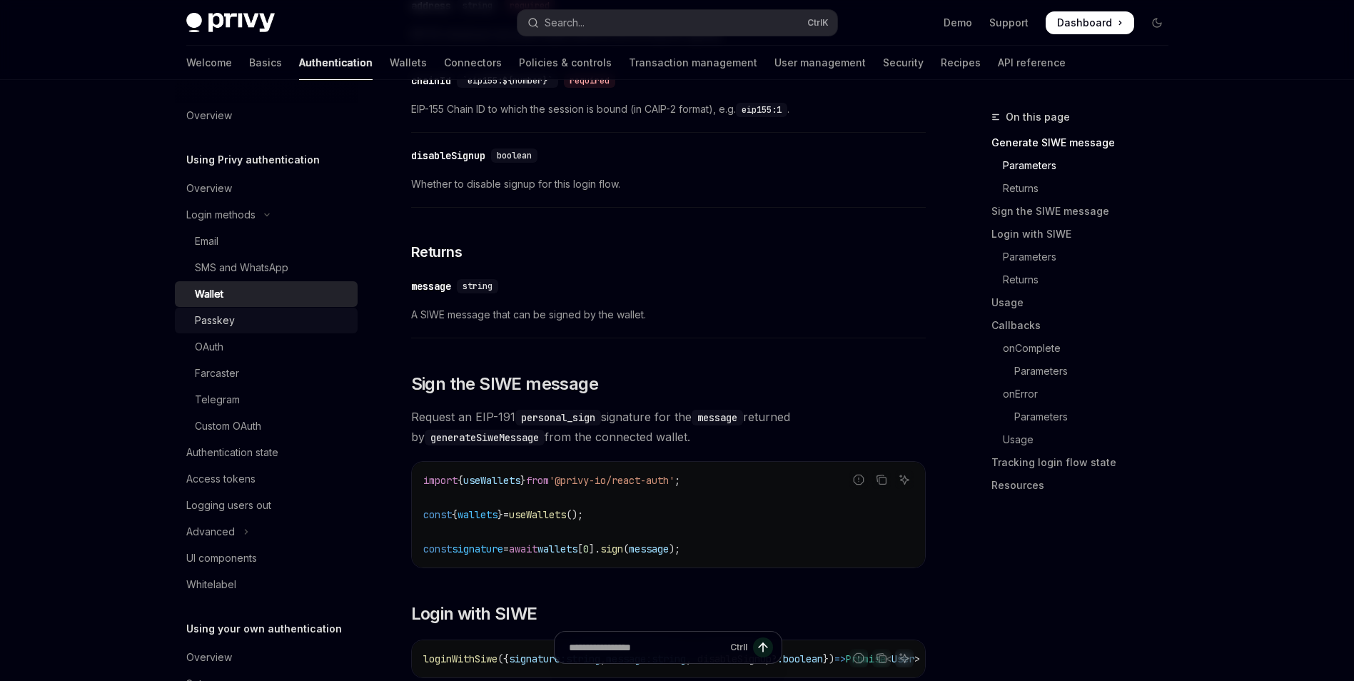
click at [306, 319] on div "Passkey" at bounding box center [272, 320] width 154 height 17
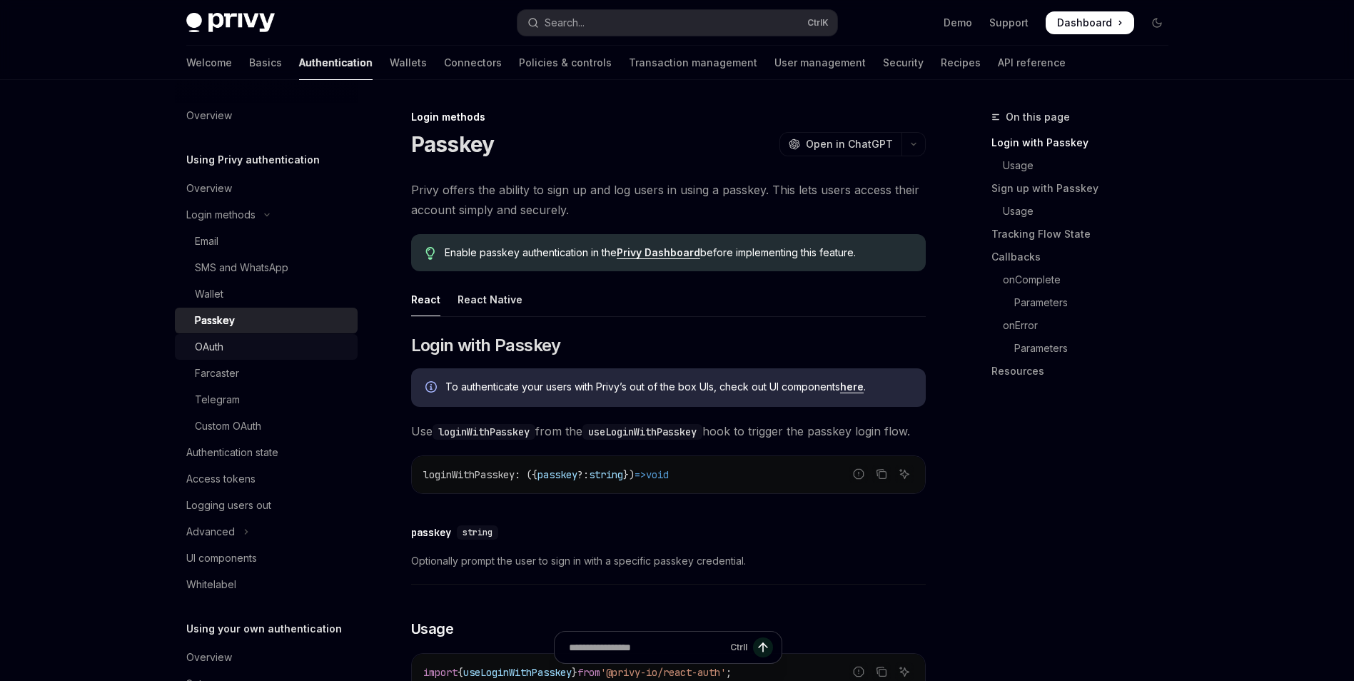
click at [284, 344] on div "OAuth" at bounding box center [272, 346] width 154 height 17
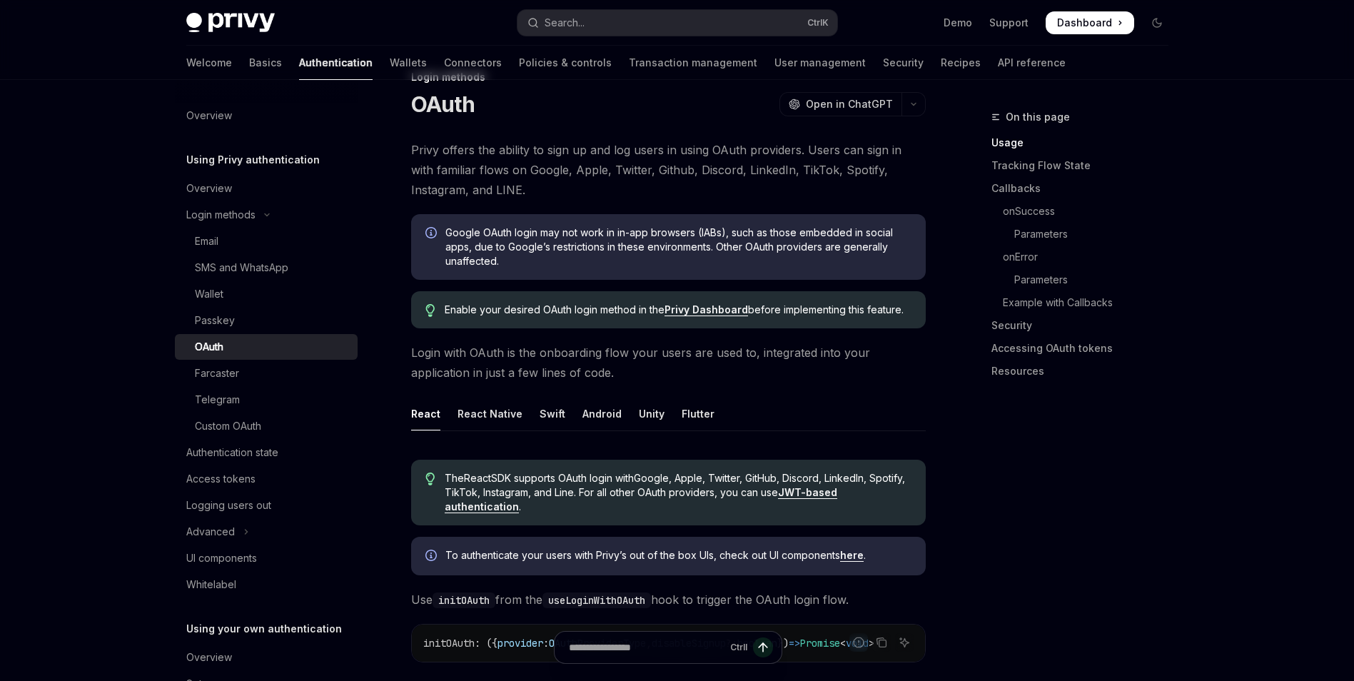
scroll to position [71, 0]
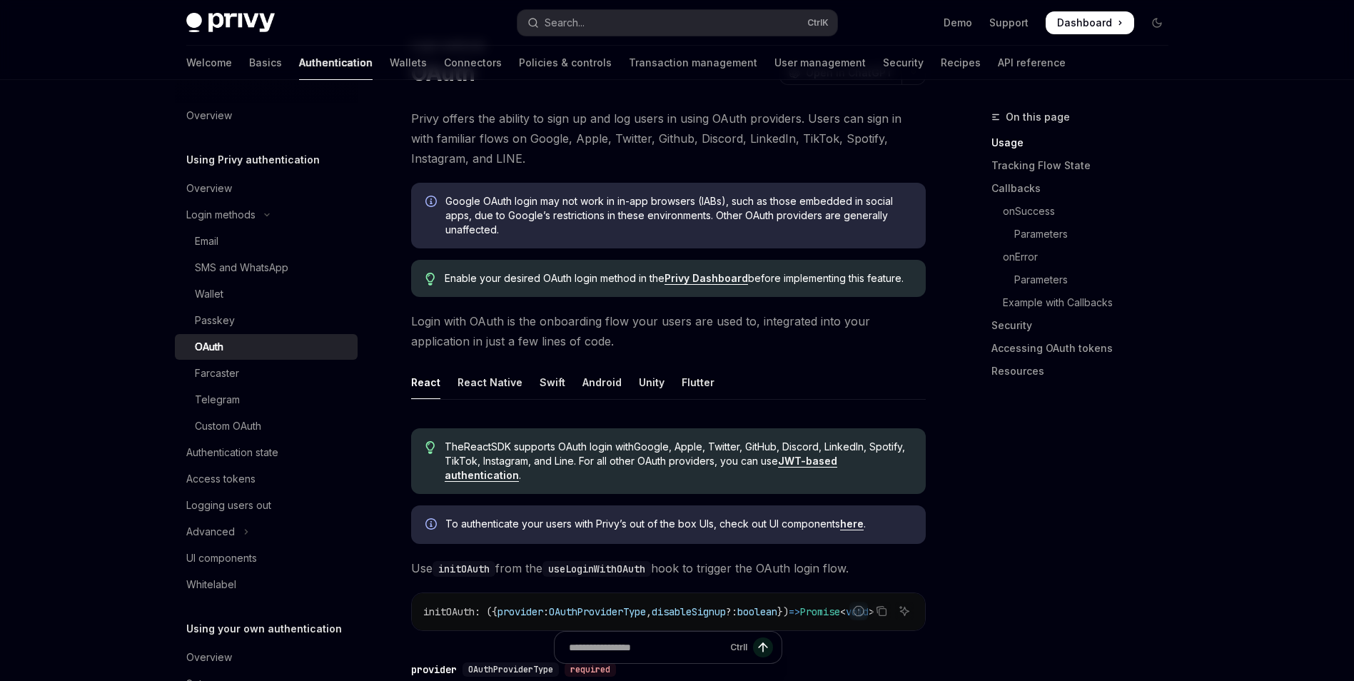
click at [663, 381] on ul "React React Native Swift Android Unity Flutter" at bounding box center [668, 382] width 515 height 34
click at [652, 388] on div "Unity" at bounding box center [652, 382] width 26 height 34
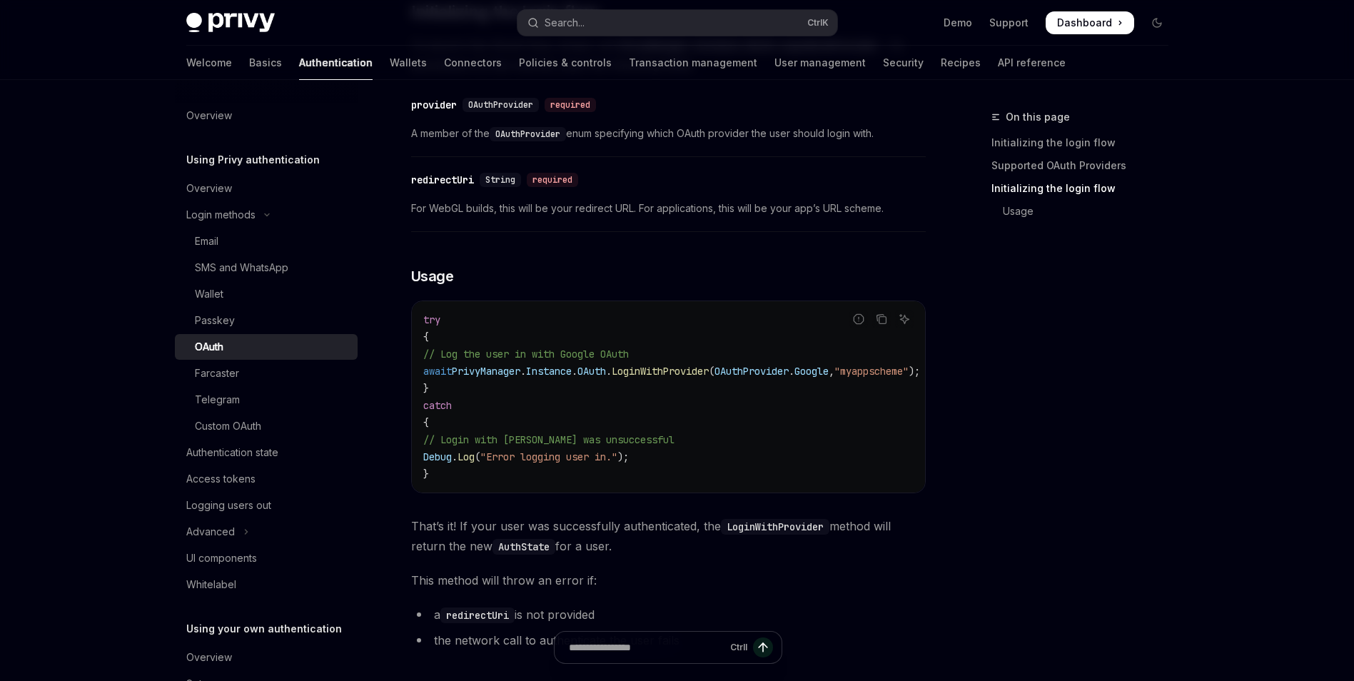
scroll to position [1071, 0]
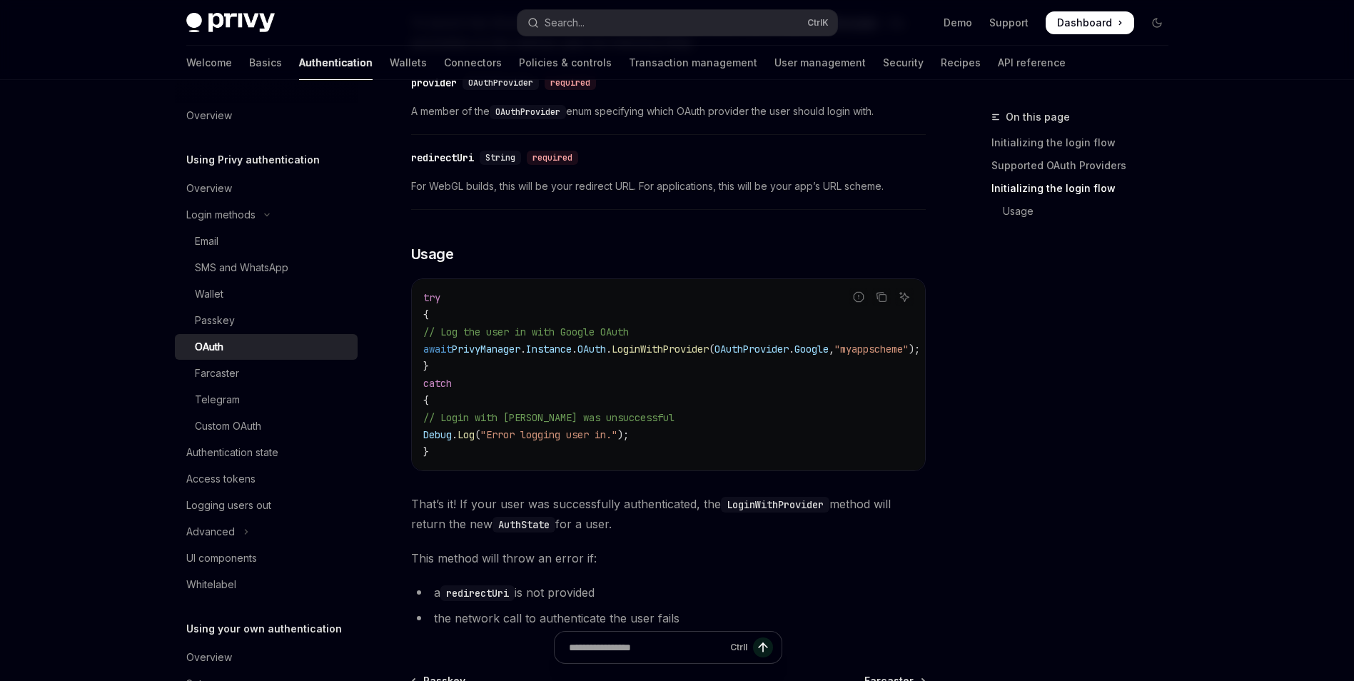
drag, startPoint x: 554, startPoint y: 436, endPoint x: 764, endPoint y: 428, distance: 210.7
click at [764, 428] on div "Report incorrect code Copy Ask AI try { // Log the user in with Google OAuth aw…" at bounding box center [668, 374] width 515 height 193
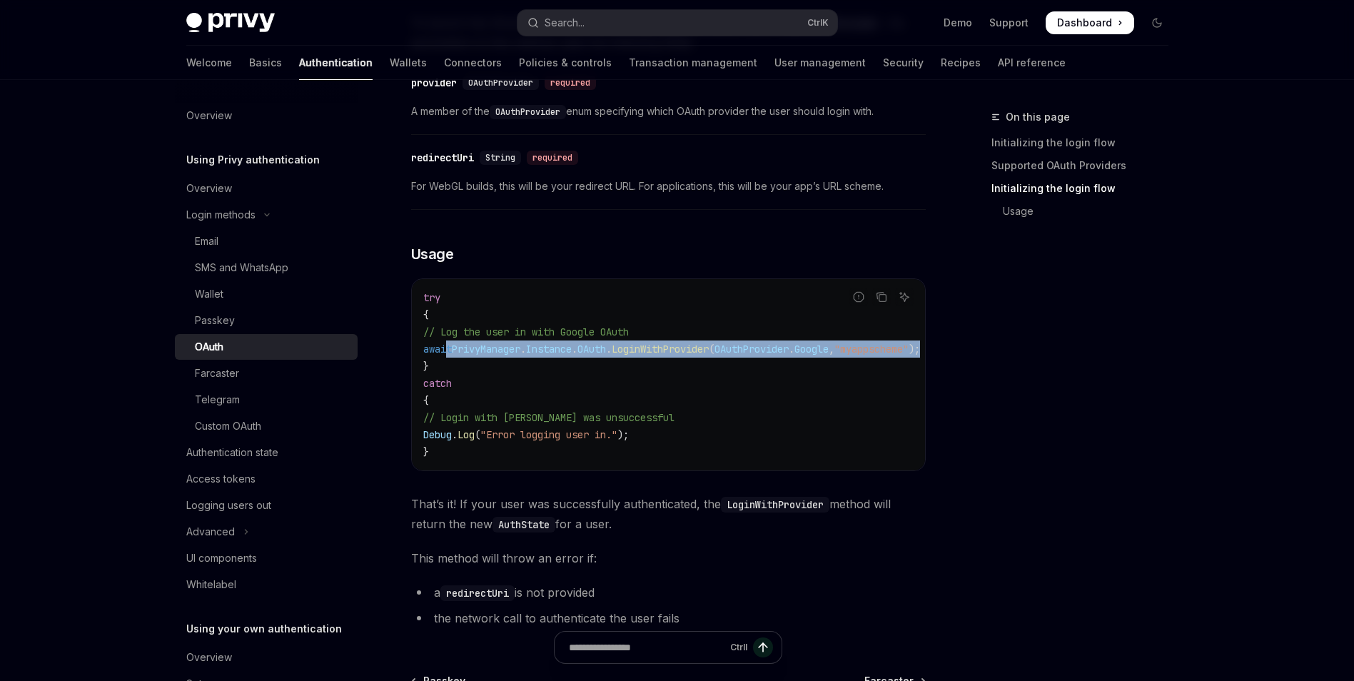
drag, startPoint x: 895, startPoint y: 304, endPoint x: 447, endPoint y: 308, distance: 448.2
click at [447, 308] on code "try { // Log the user in with Google OAuth await PrivyManager . Instance . [GEO…" at bounding box center [688, 374] width 531 height 171
drag, startPoint x: 447, startPoint y: 308, endPoint x: 572, endPoint y: 308, distance: 124.9
copy span "await PrivyManager . Instance . [GEOGRAPHIC_DATA] . LoginWithProvider ( OAuthPr…"
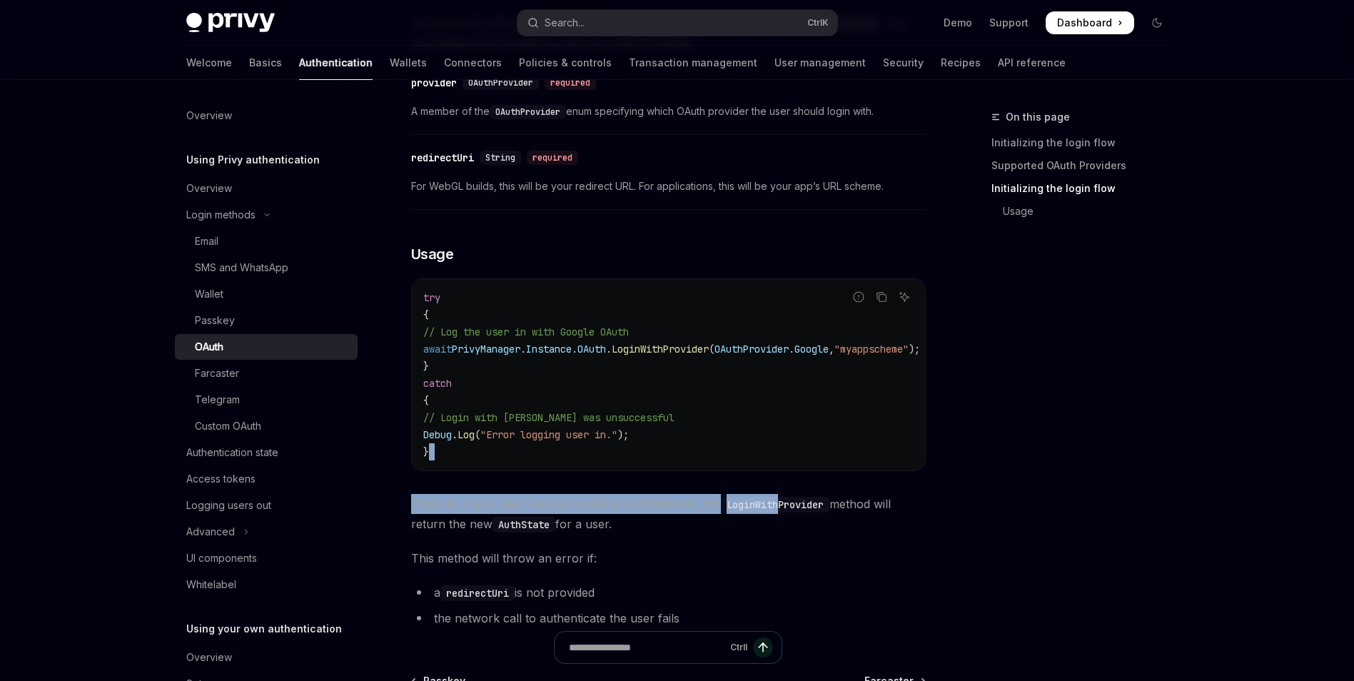
drag, startPoint x: 779, startPoint y: 437, endPoint x: 864, endPoint y: 433, distance: 85.0
click at [864, 433] on div "​ Configure allowed URL schemes Prior to integrating OAuth login, make sure you…" at bounding box center [668, 26] width 515 height 1216
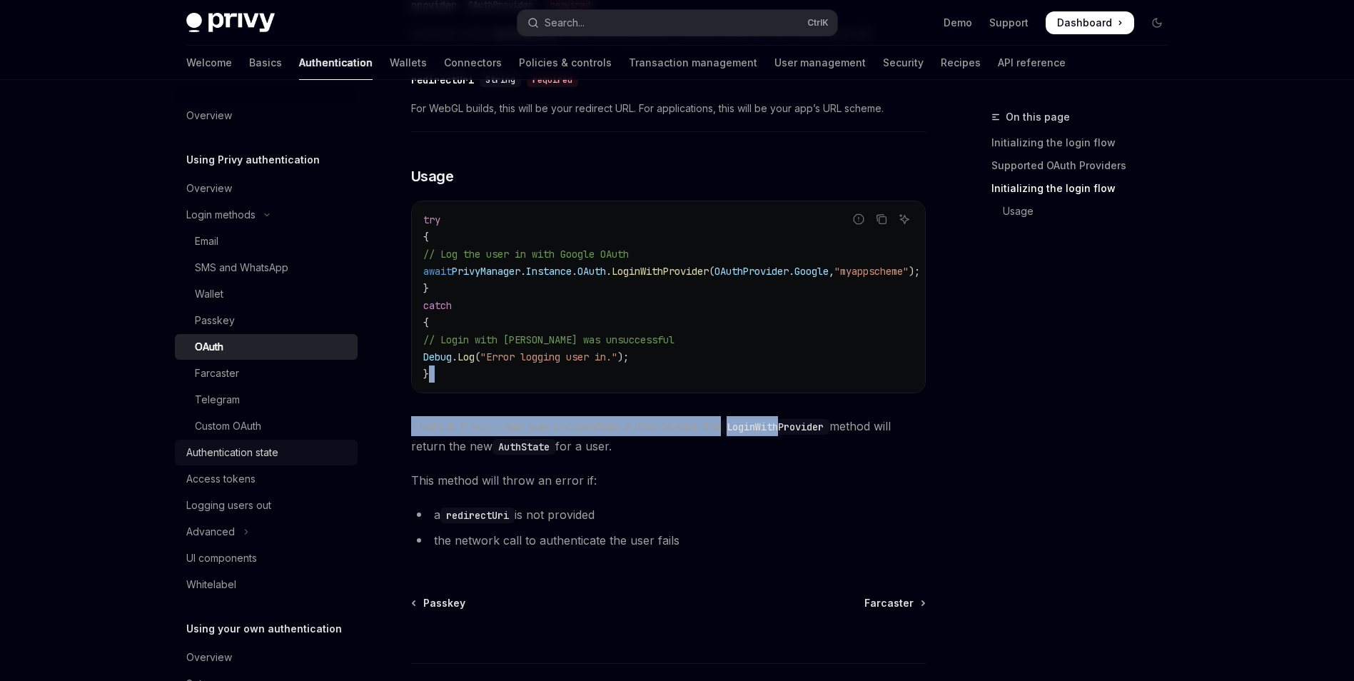
click at [261, 458] on div "Authentication state" at bounding box center [232, 452] width 92 height 17
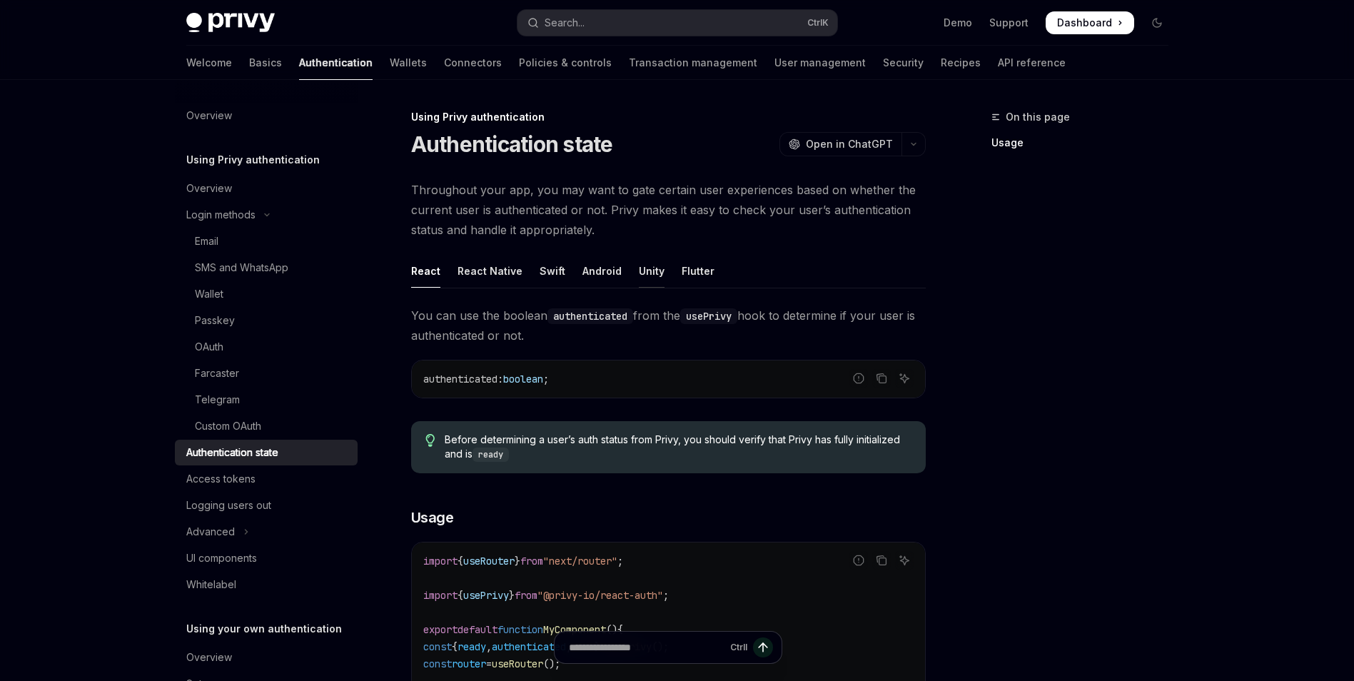
click at [643, 275] on div "Unity" at bounding box center [652, 271] width 26 height 34
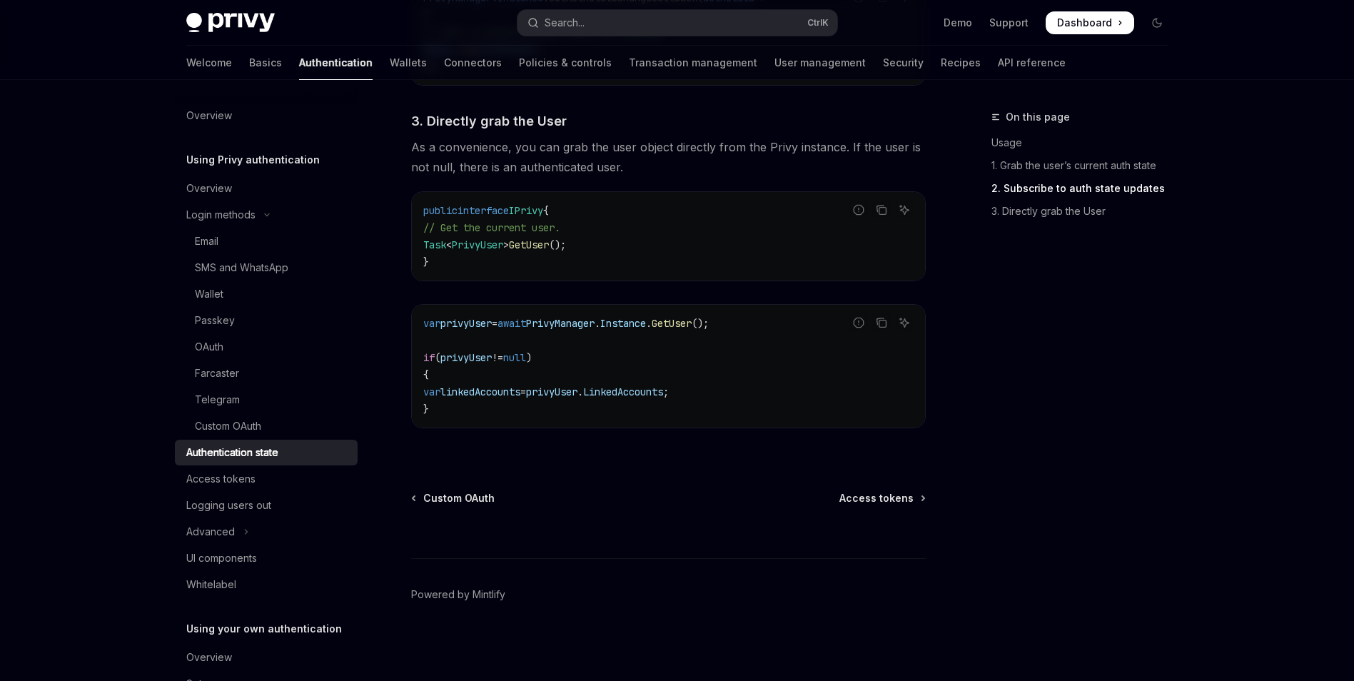
scroll to position [1001, 0]
click at [258, 483] on div "Access tokens" at bounding box center [267, 478] width 163 height 17
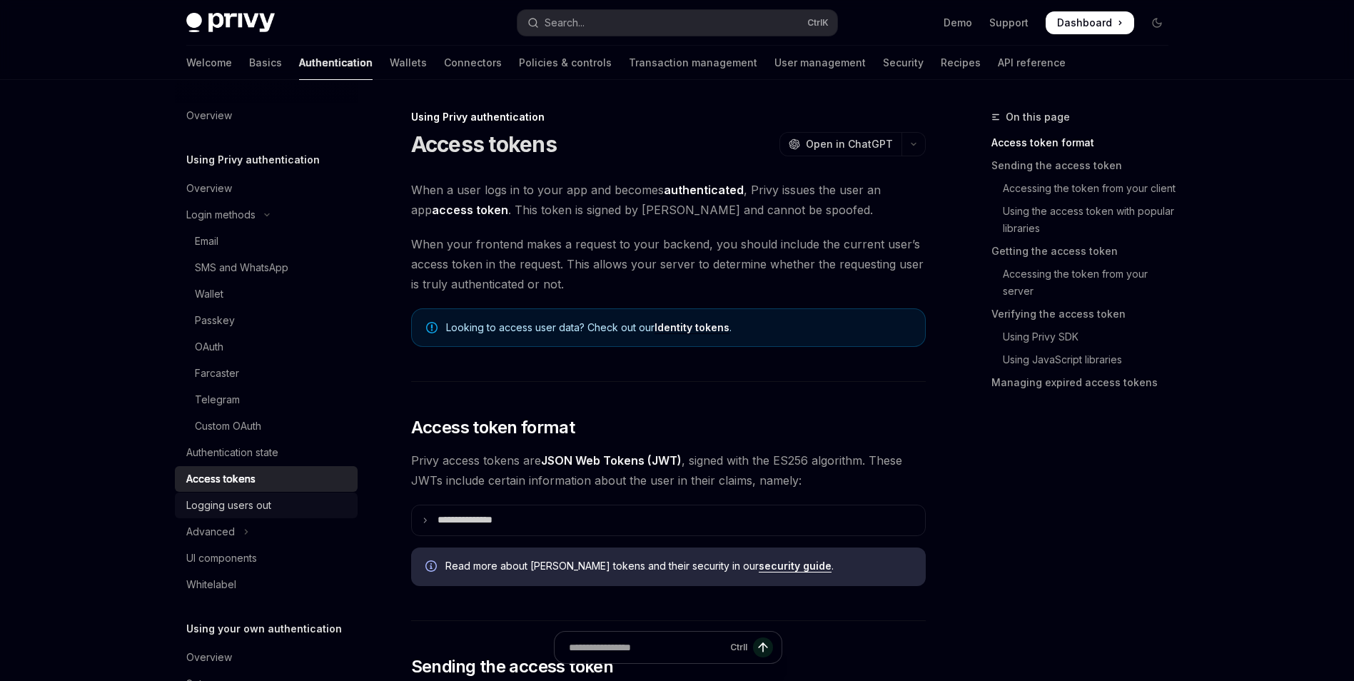
click at [268, 504] on div "Logging users out" at bounding box center [228, 505] width 85 height 17
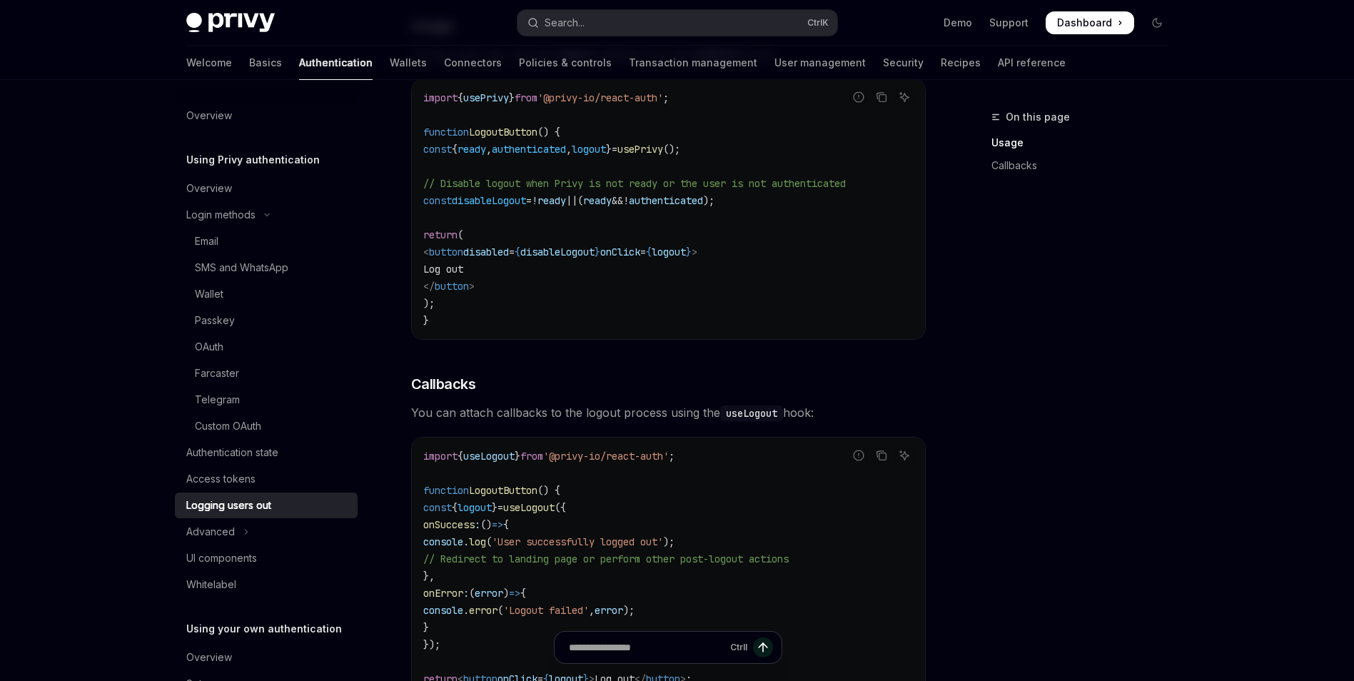
scroll to position [71, 0]
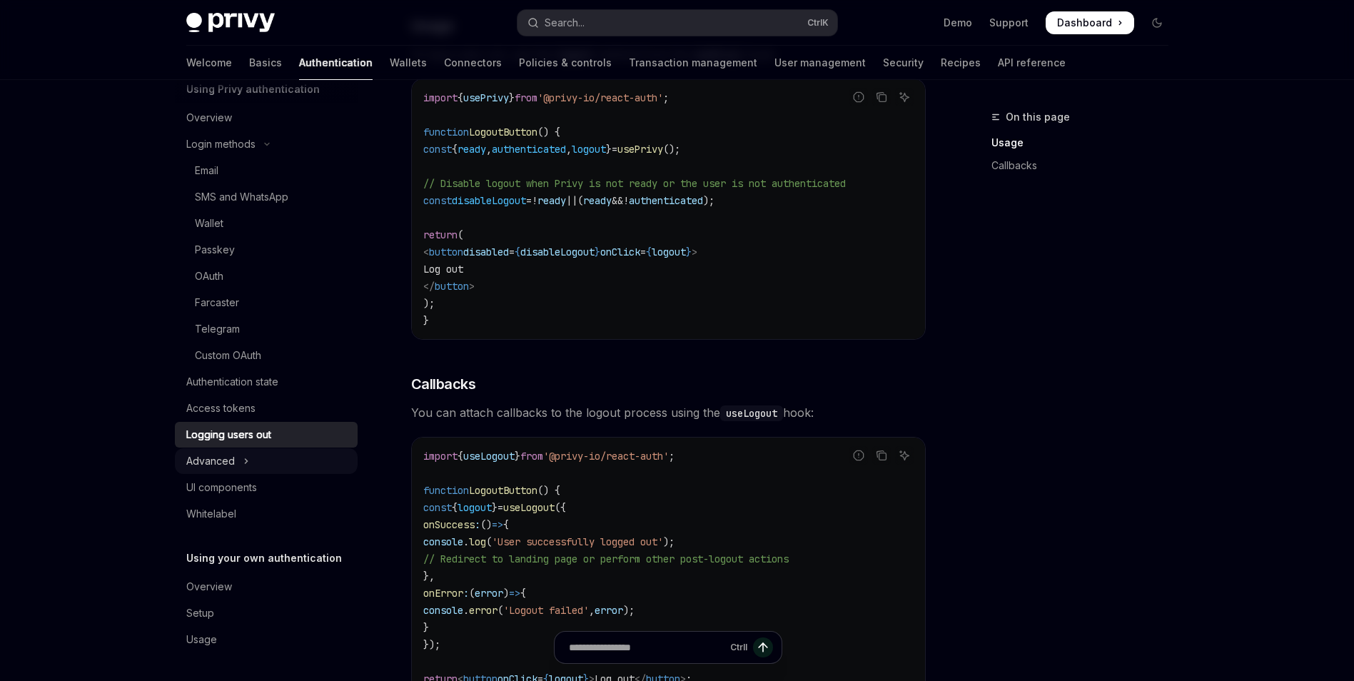
click at [256, 462] on button "Advanced" at bounding box center [266, 461] width 183 height 26
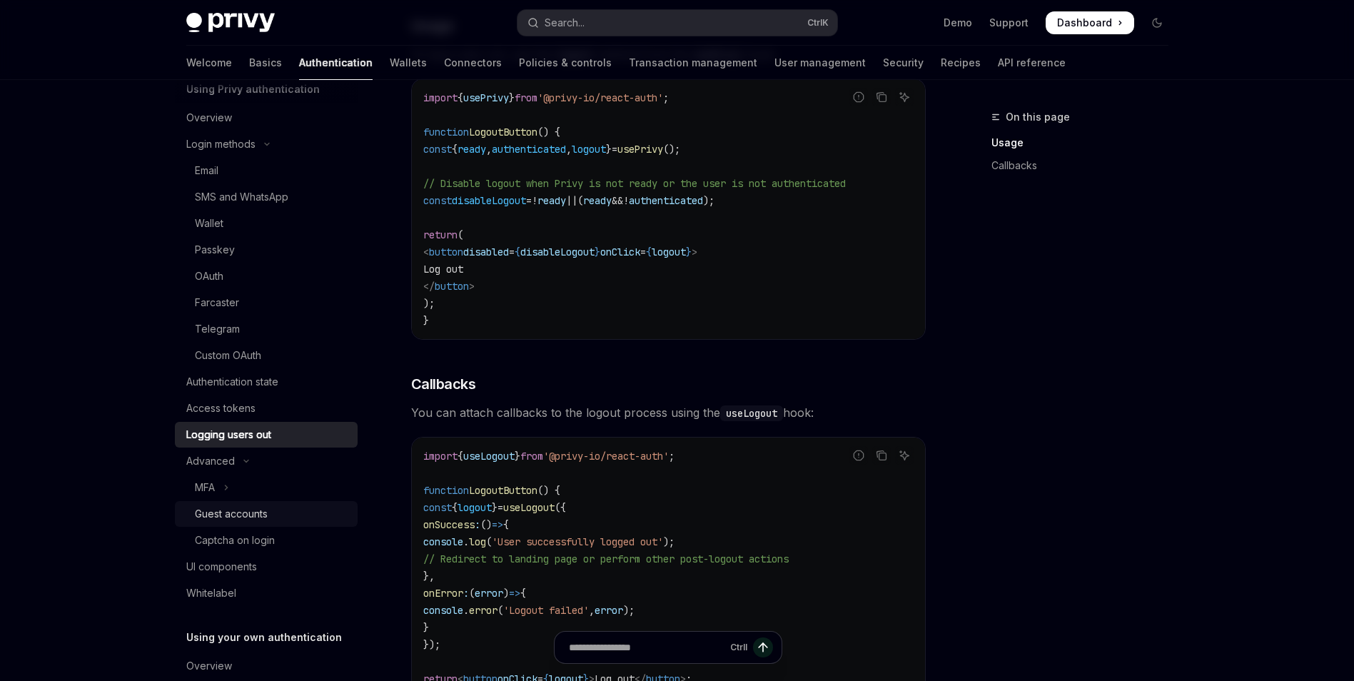
click at [285, 521] on div "Guest accounts" at bounding box center [272, 513] width 154 height 17
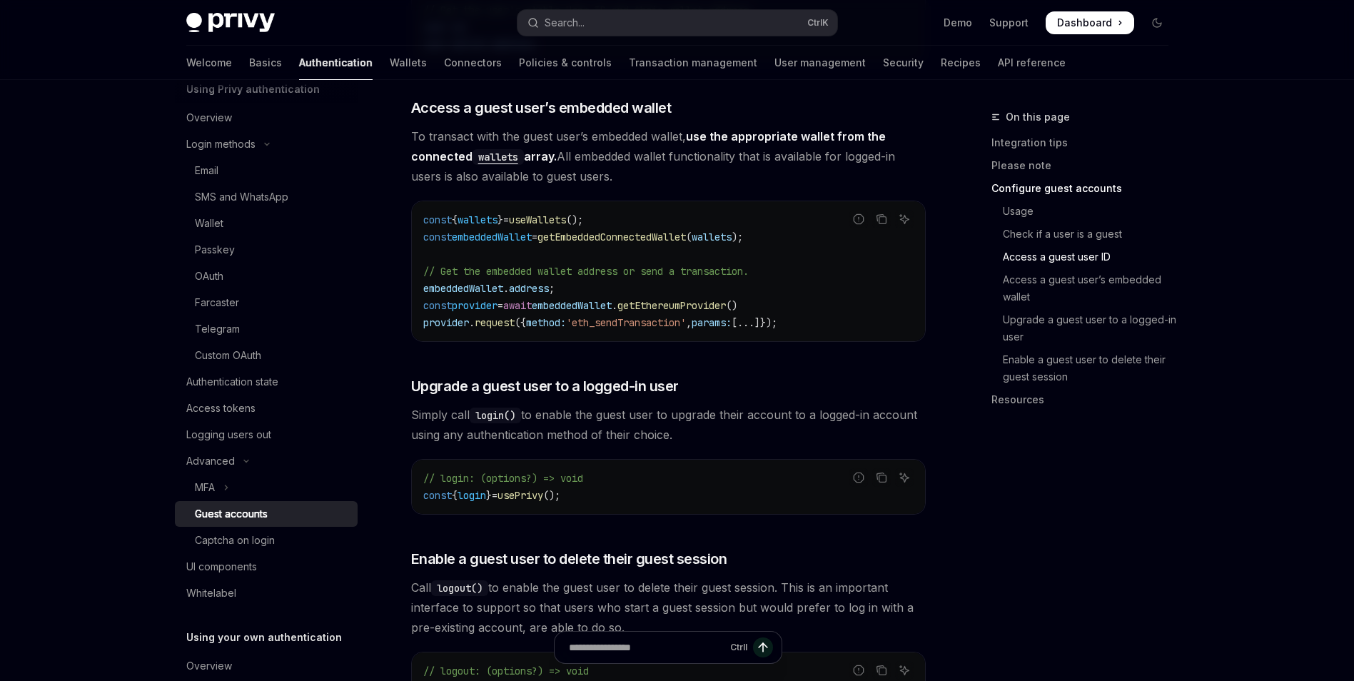
scroll to position [1998, 0]
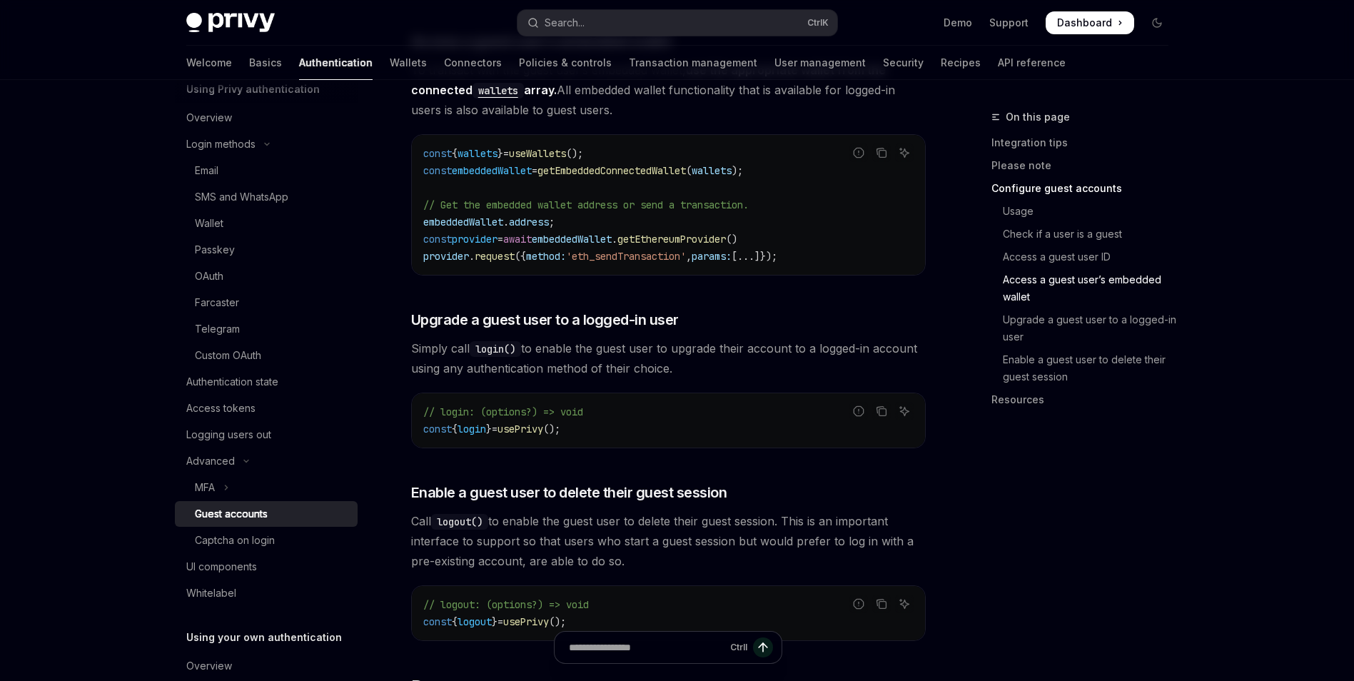
drag, startPoint x: 946, startPoint y: 528, endPoint x: 936, endPoint y: 420, distance: 108.2
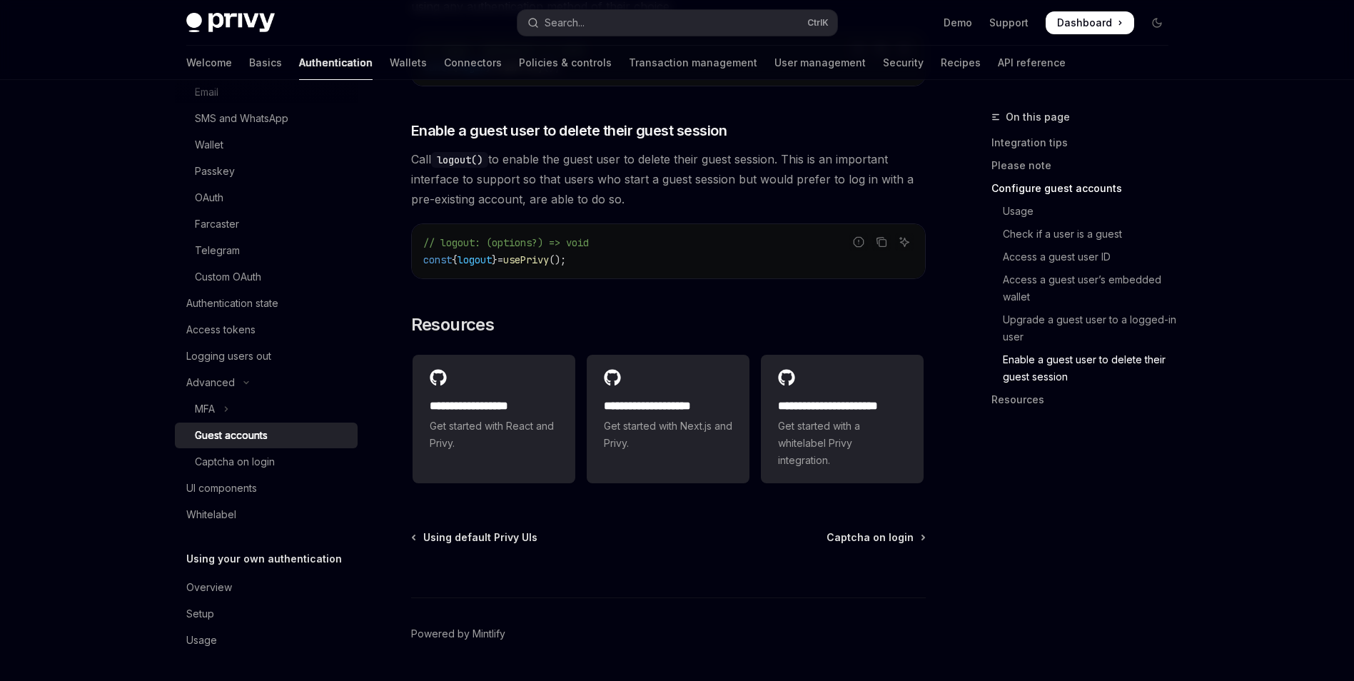
scroll to position [150, 0]
click at [390, 68] on link "Wallets" at bounding box center [408, 63] width 37 height 34
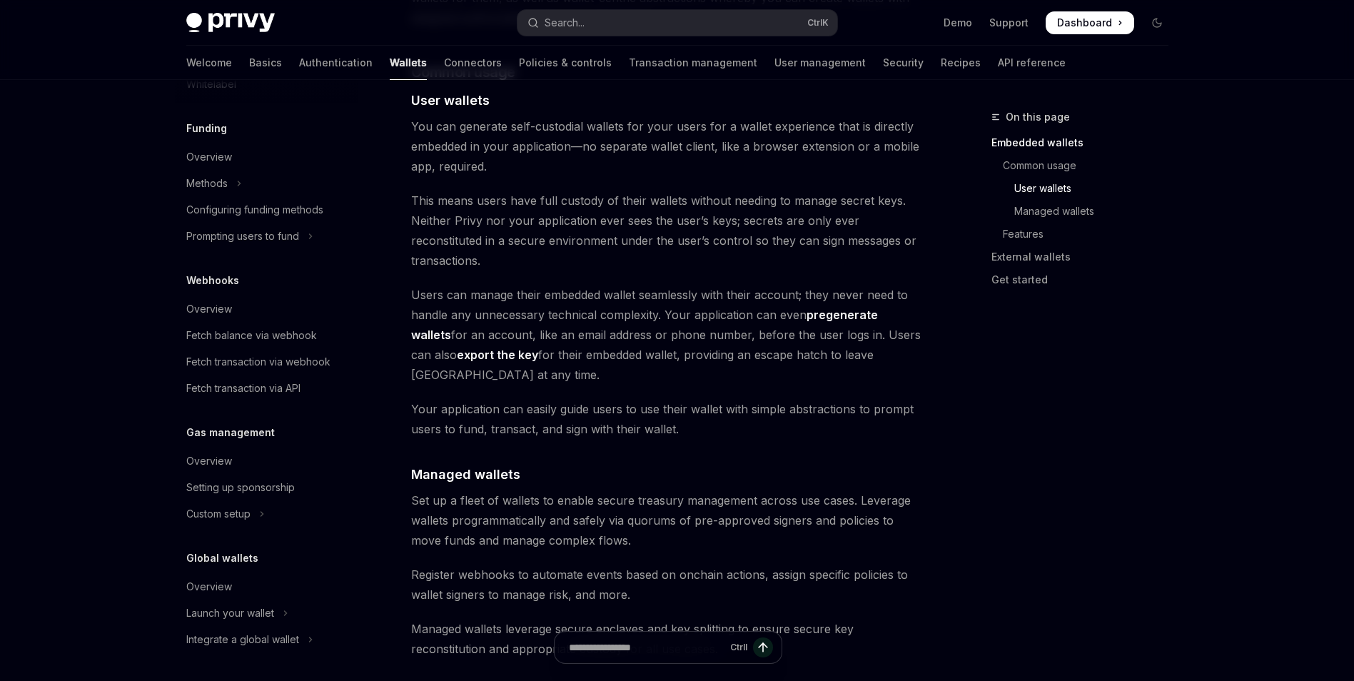
scroll to position [999, 0]
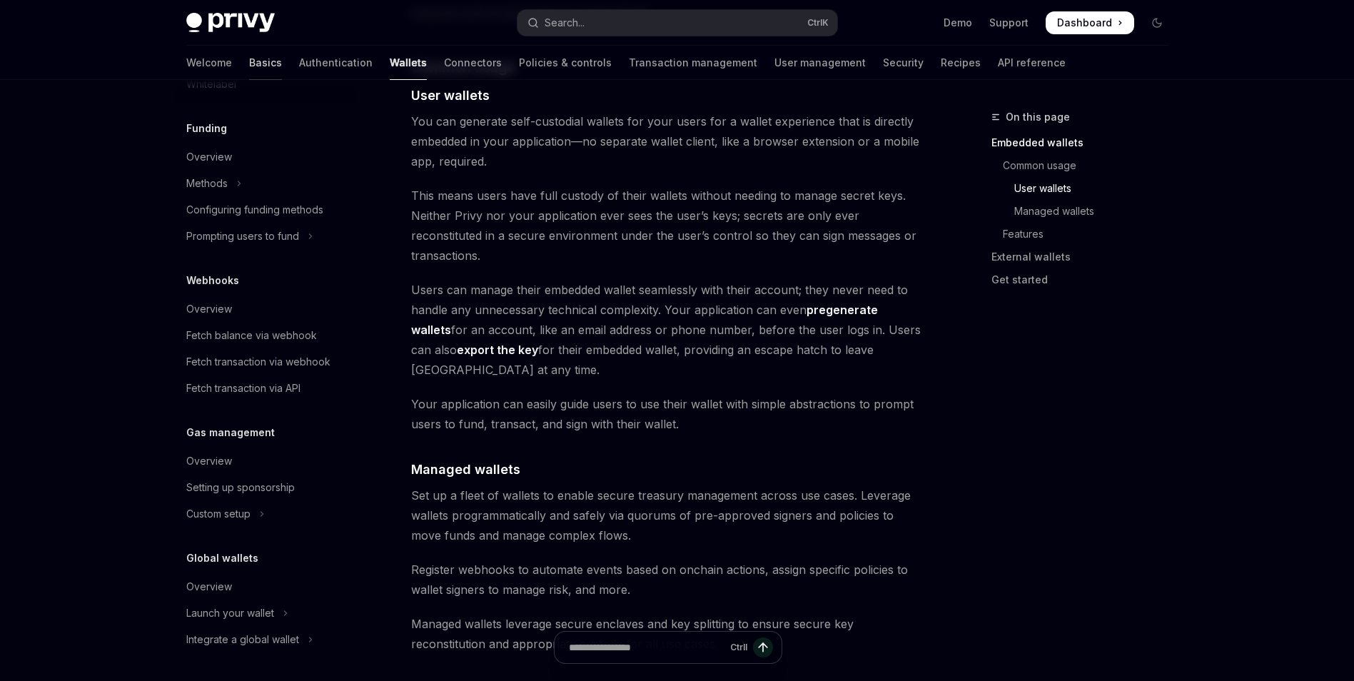
click at [249, 61] on link "Basics" at bounding box center [265, 63] width 33 height 34
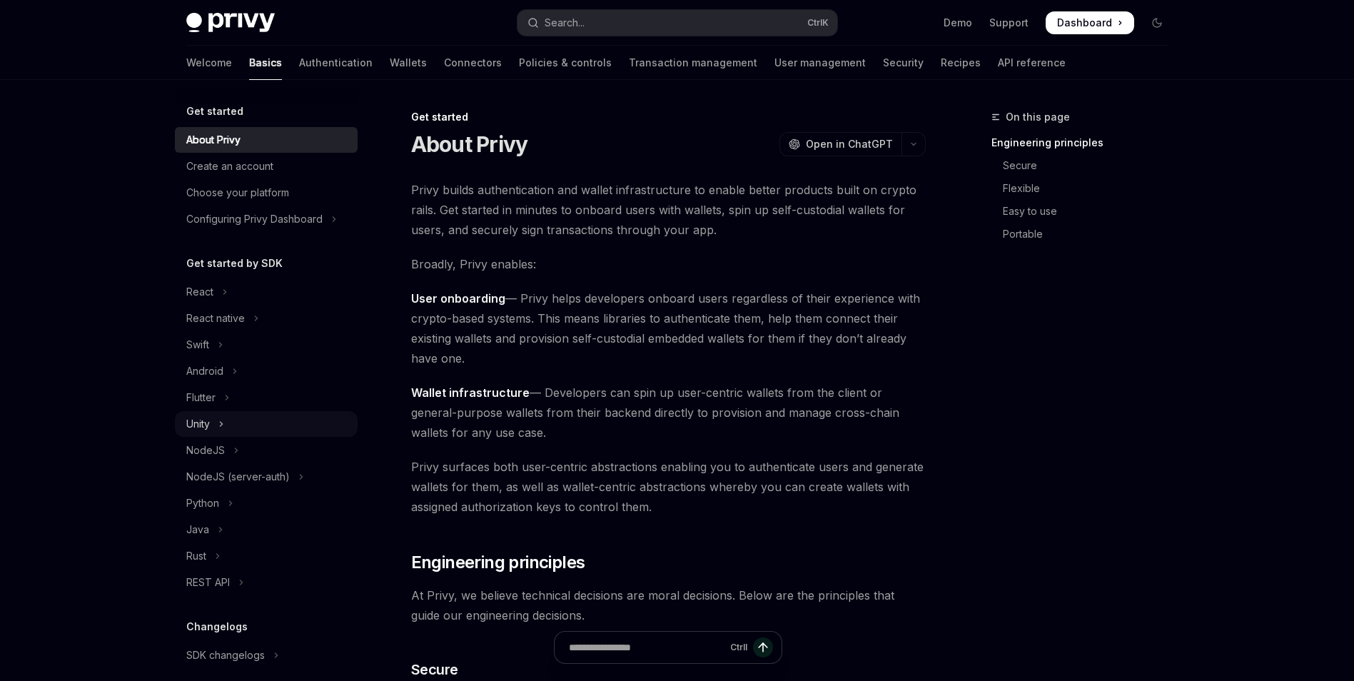
click at [213, 424] on button "Unity" at bounding box center [266, 424] width 183 height 26
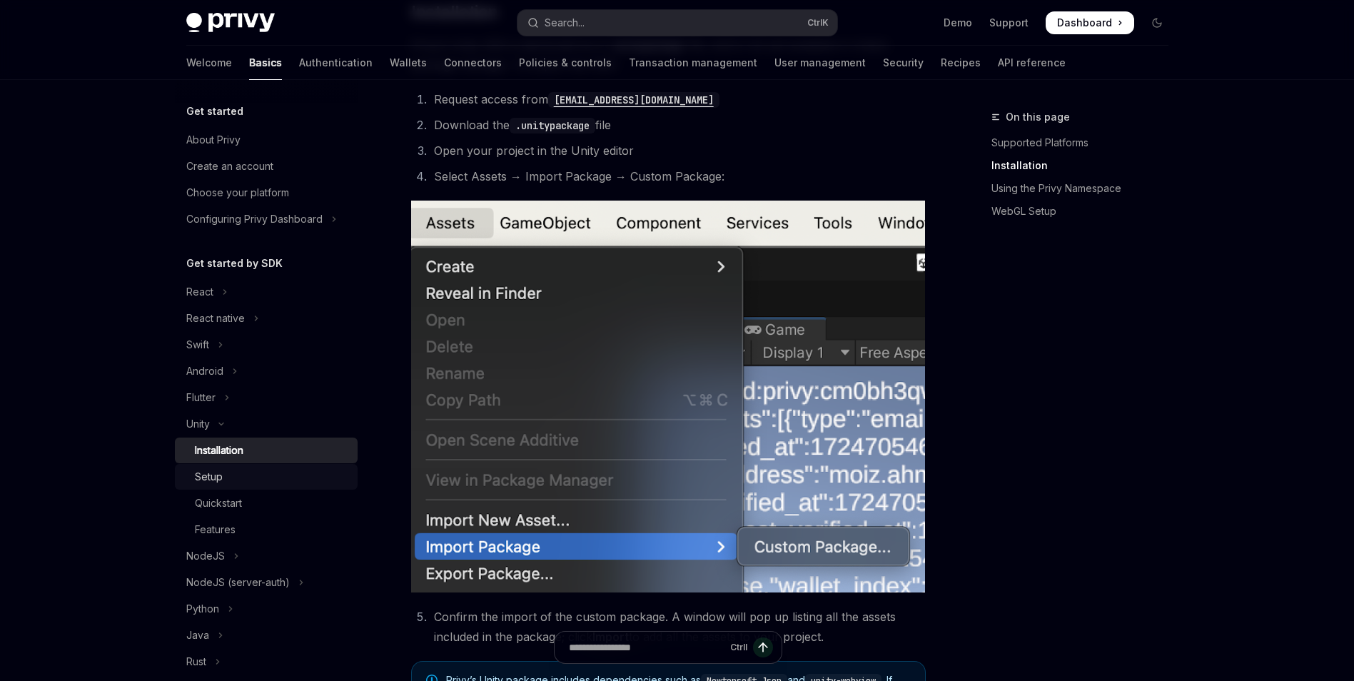
scroll to position [500, 0]
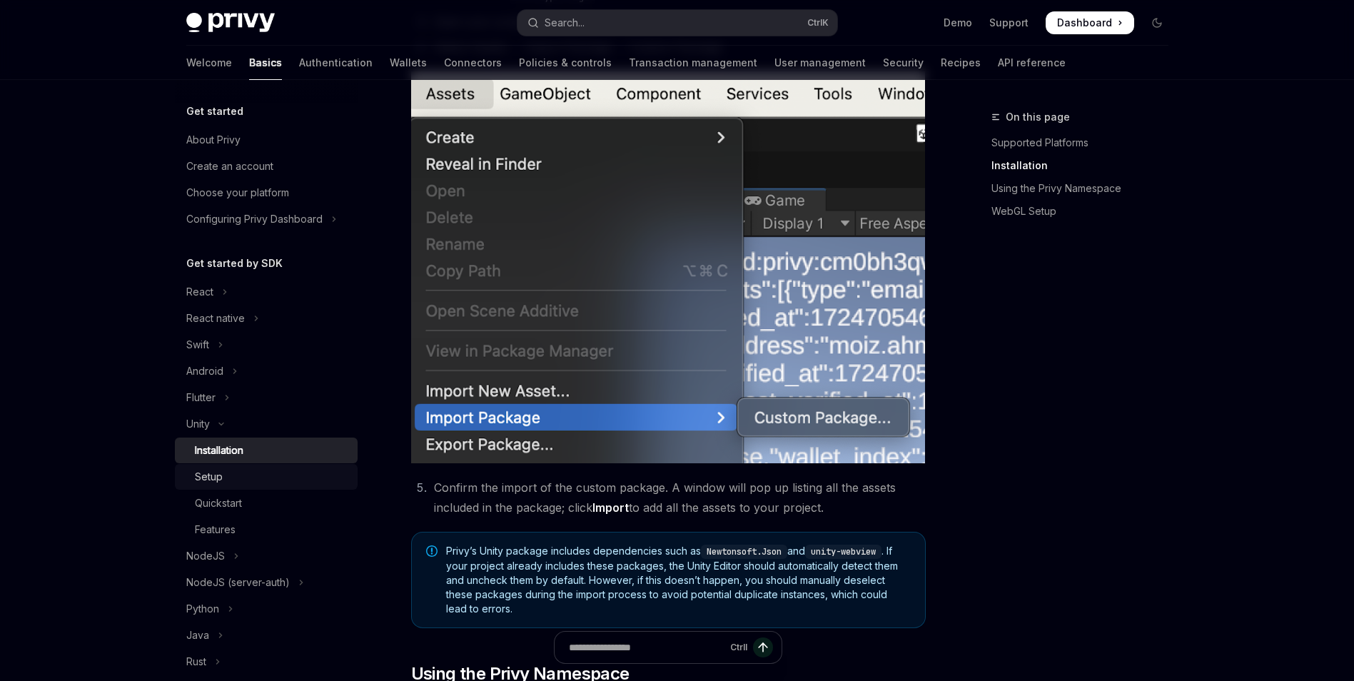
click at [199, 475] on div "Setup" at bounding box center [209, 476] width 28 height 17
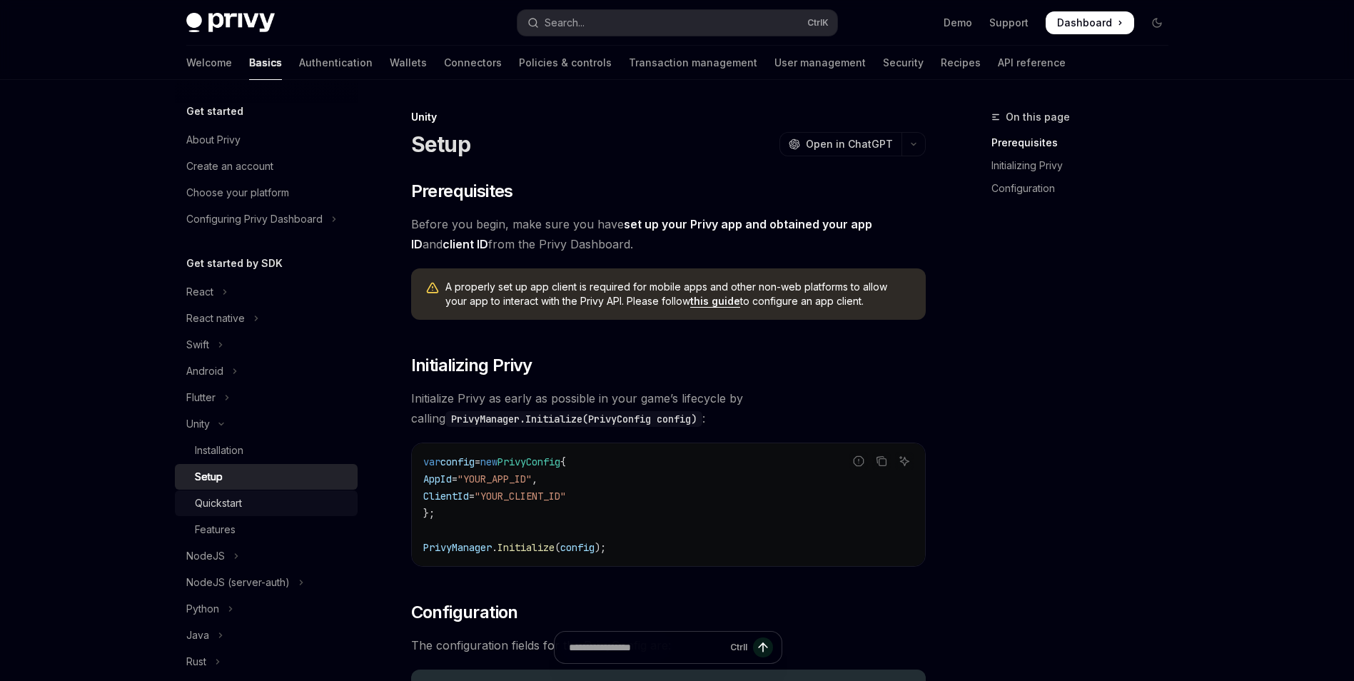
click at [225, 510] on div "Quickstart" at bounding box center [218, 503] width 47 height 17
type textarea "*"
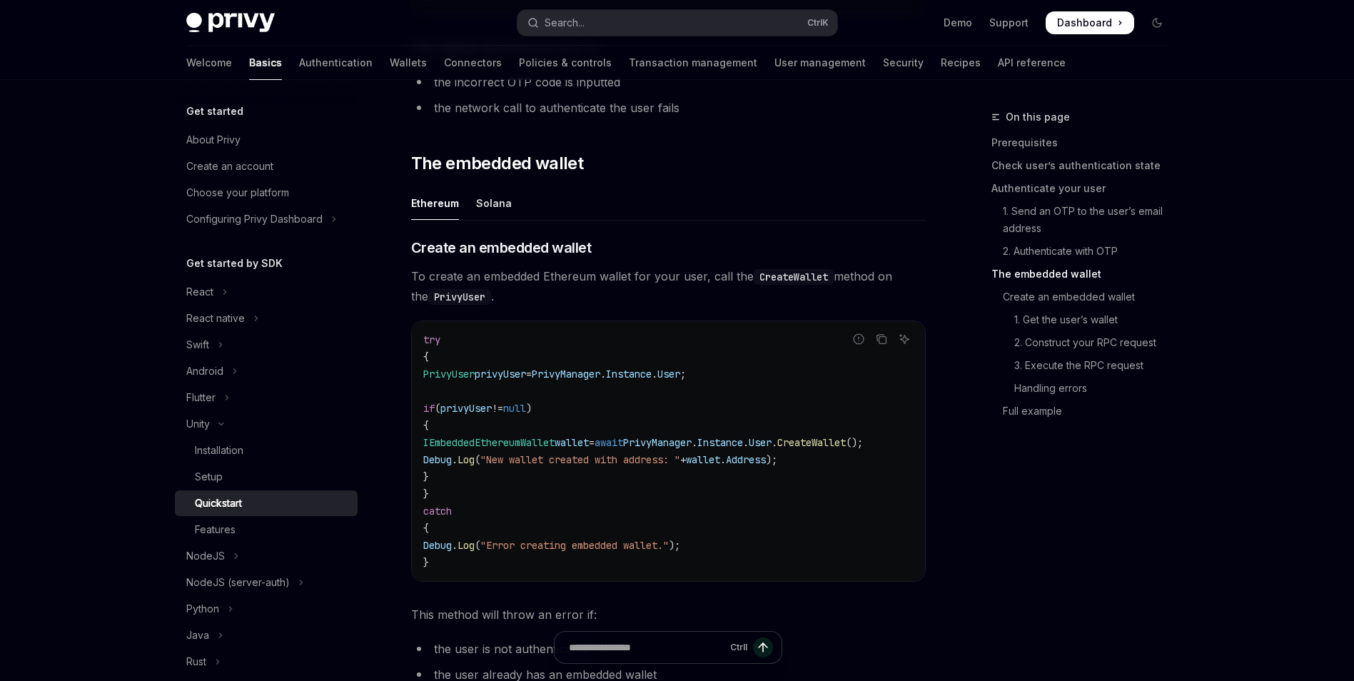
scroll to position [1570, 0]
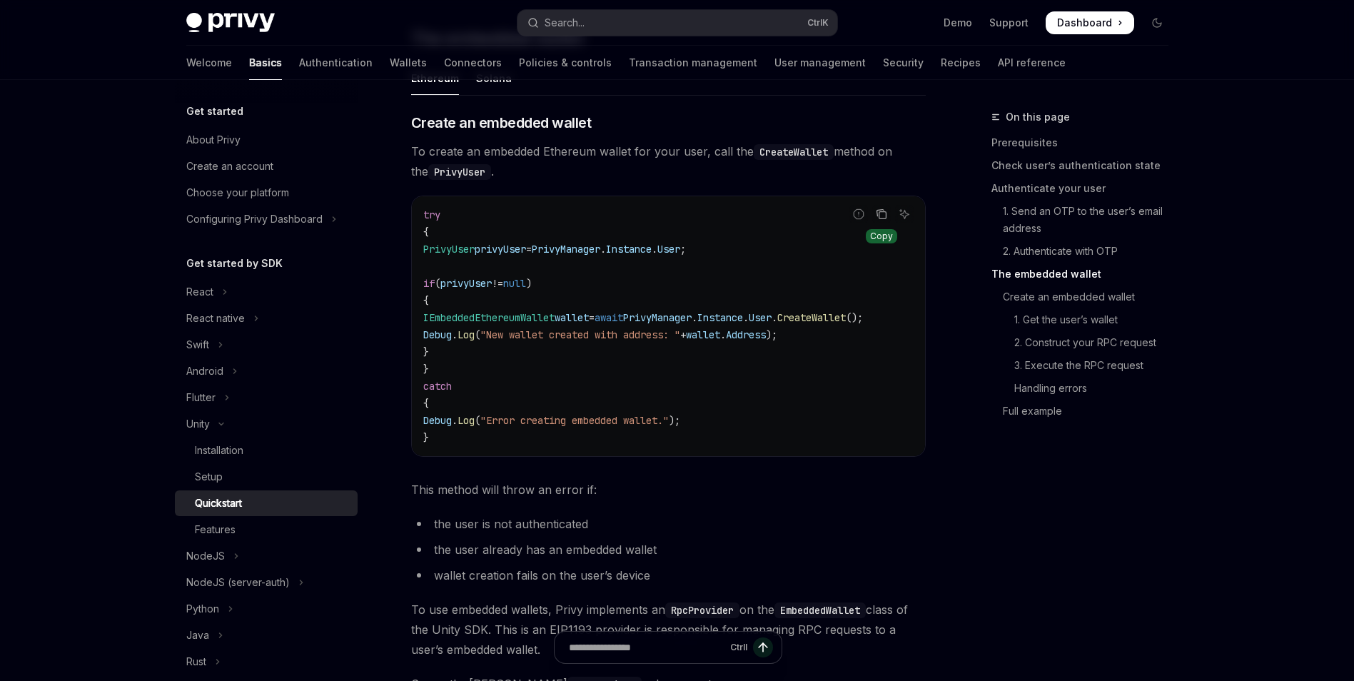
click at [888, 218] on button "Copy the contents from the code block" at bounding box center [881, 214] width 19 height 19
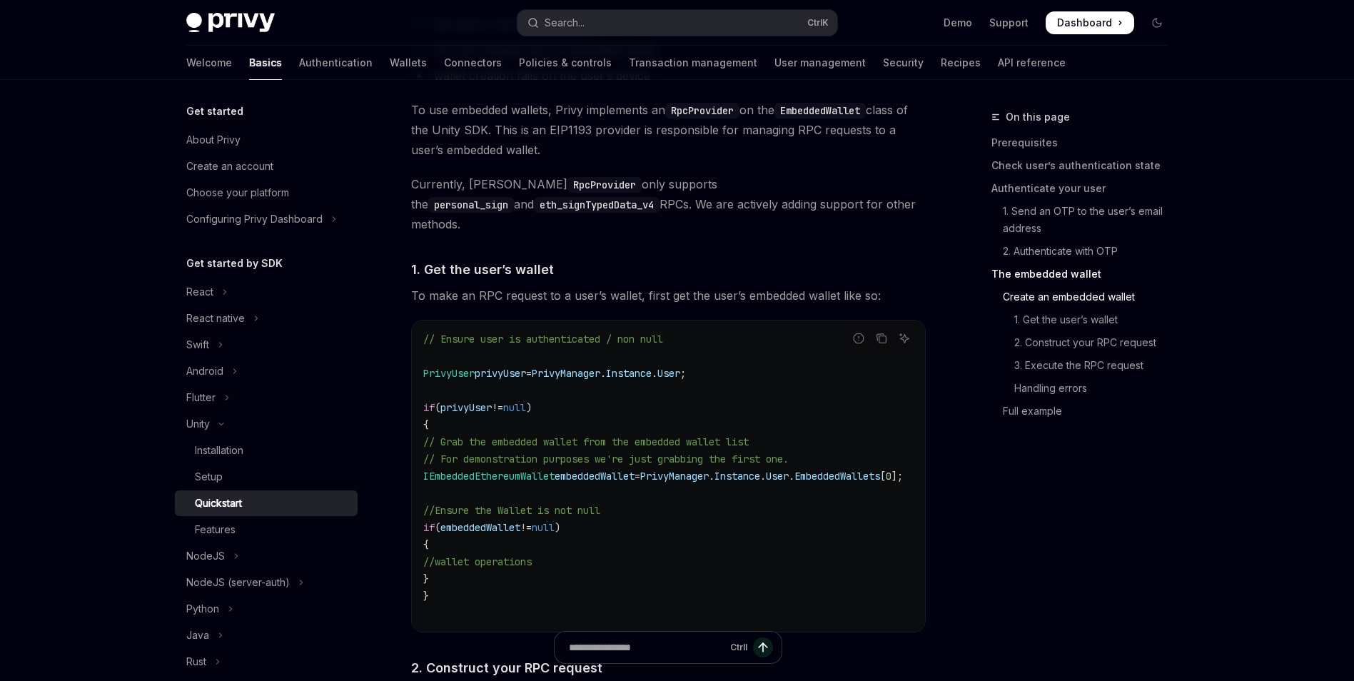
scroll to position [1784, 0]
